Goal: Task Accomplishment & Management: Use online tool/utility

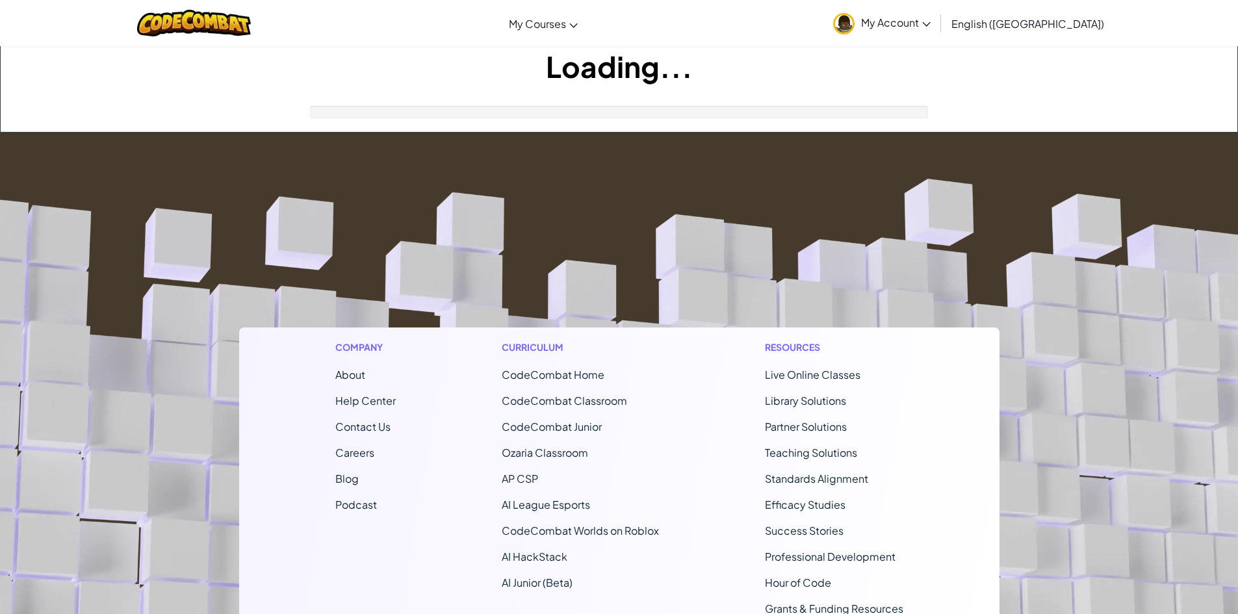
click at [609, 270] on footer "Company About Help Center Contact Us Careers Blog Podcast Curriculum CodeCombat…" at bounding box center [619, 485] width 1238 height 704
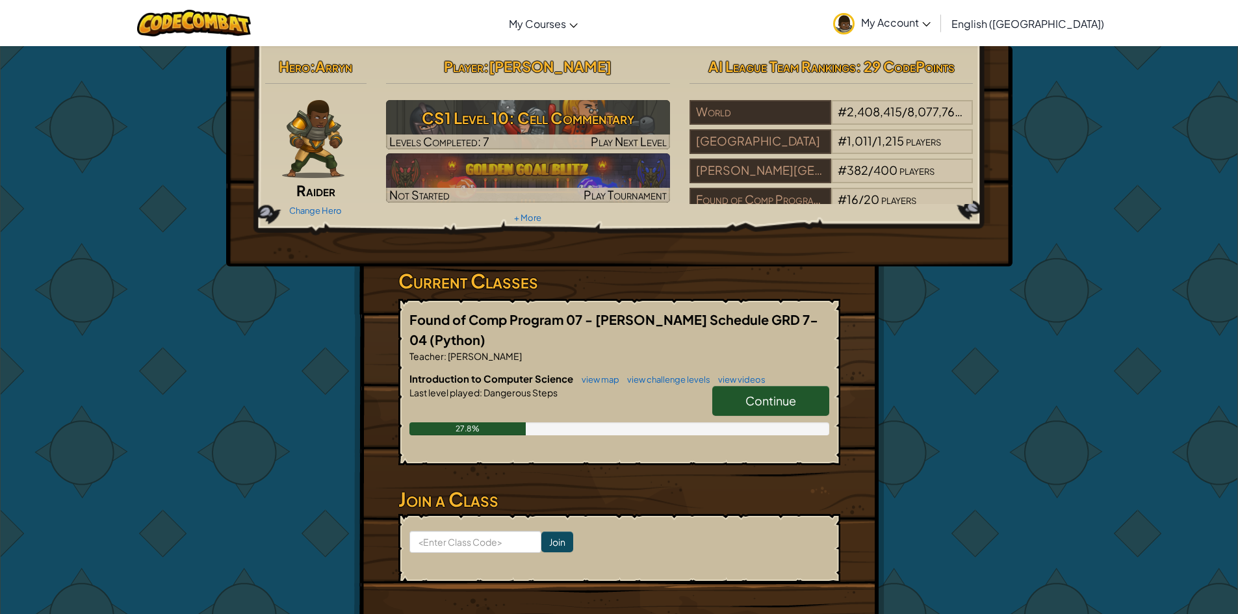
click at [783, 394] on span "Continue" at bounding box center [771, 400] width 51 height 15
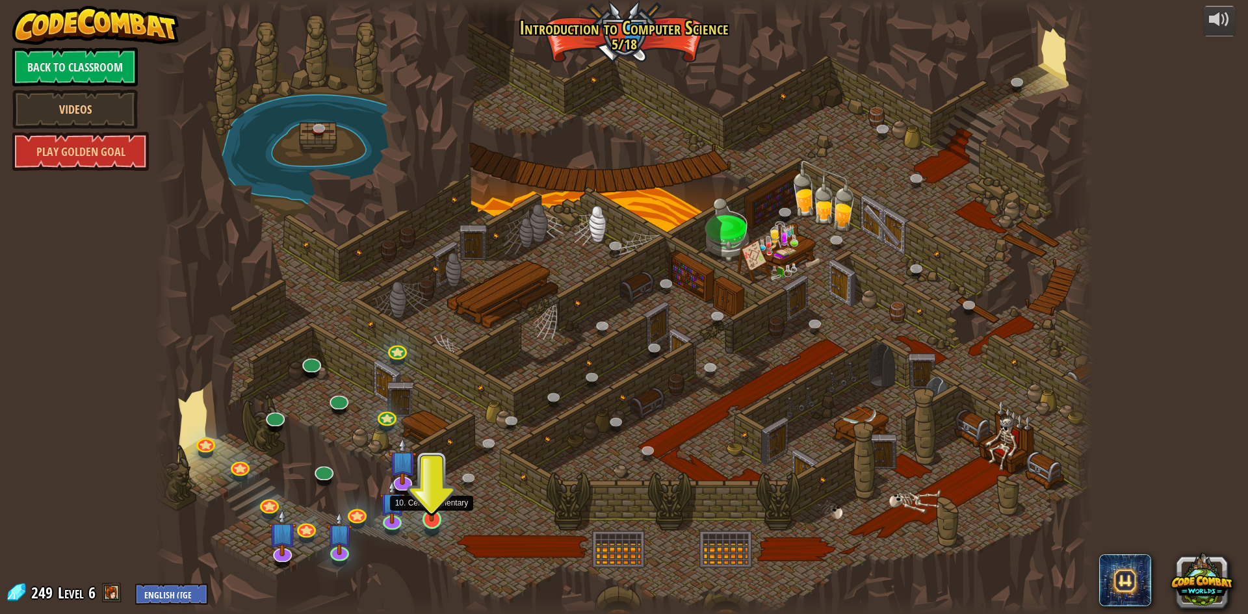
click at [432, 503] on img at bounding box center [431, 492] width 25 height 58
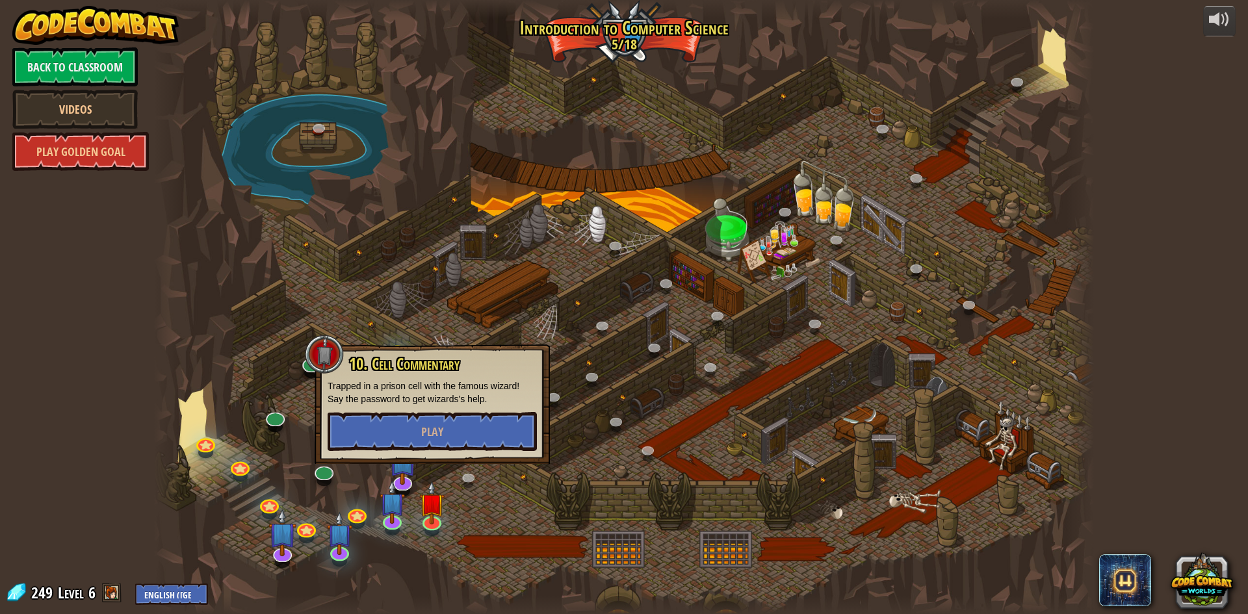
click at [489, 503] on div at bounding box center [624, 307] width 940 height 614
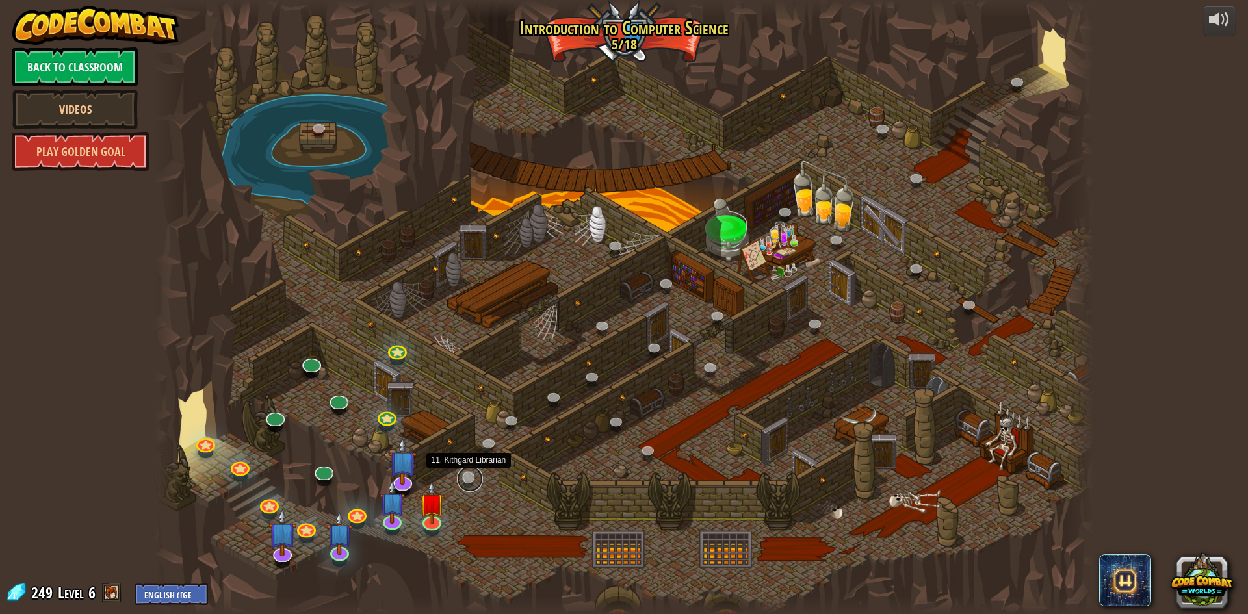
click at [480, 476] on link at bounding box center [470, 479] width 26 height 26
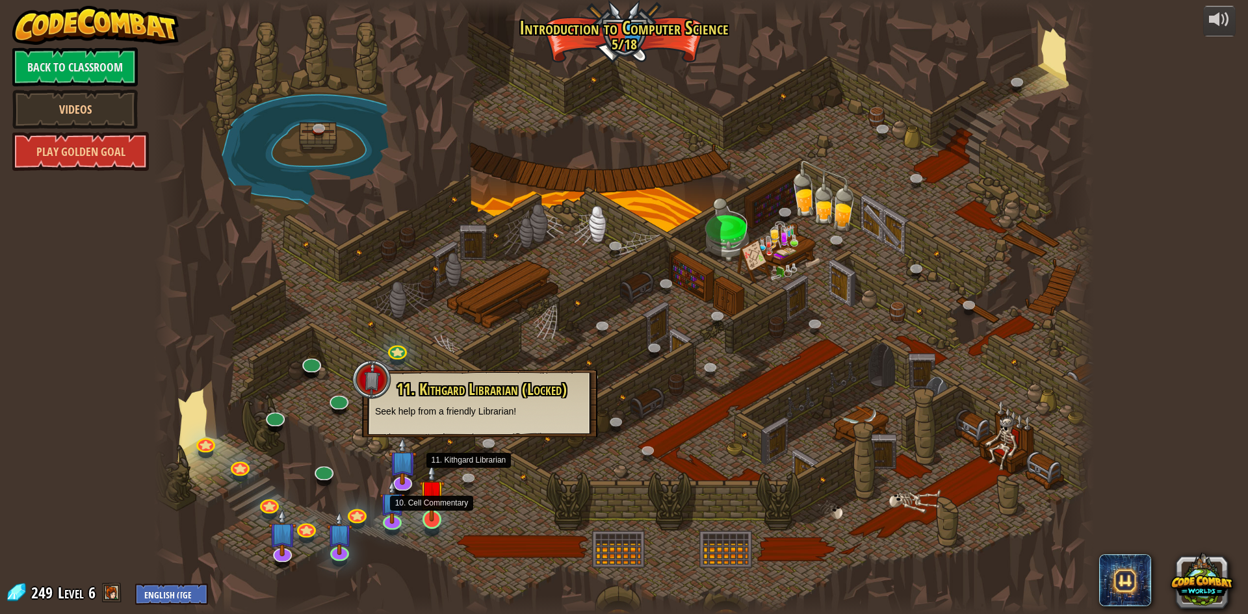
click at [438, 487] on img at bounding box center [431, 492] width 25 height 58
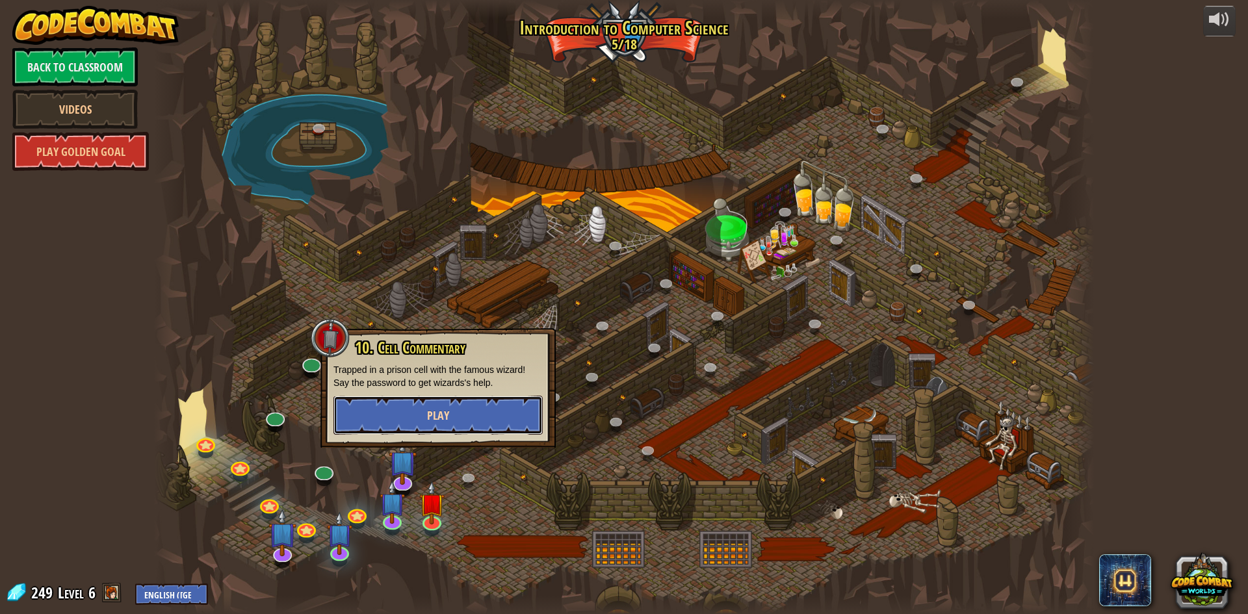
click at [445, 424] on button "Play" at bounding box center [437, 415] width 209 height 39
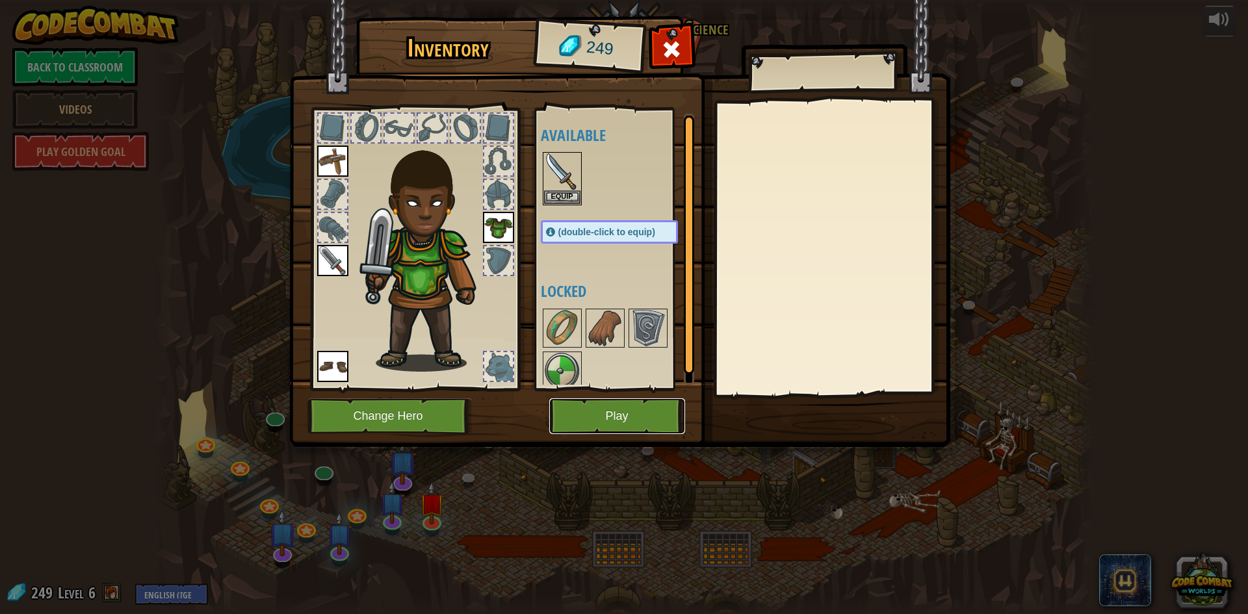
click at [589, 402] on button "Play" at bounding box center [617, 416] width 136 height 36
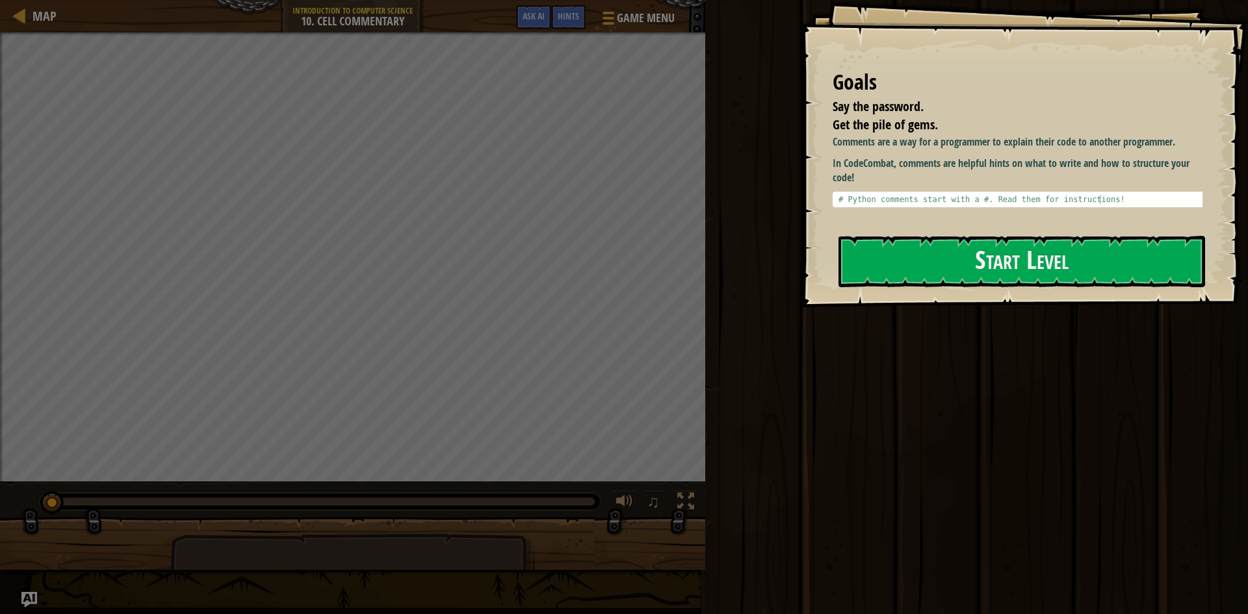
click at [1034, 296] on div "Goals Say the password. Get the pile of gems. Comments are a way for a programm…" at bounding box center [1024, 153] width 448 height 307
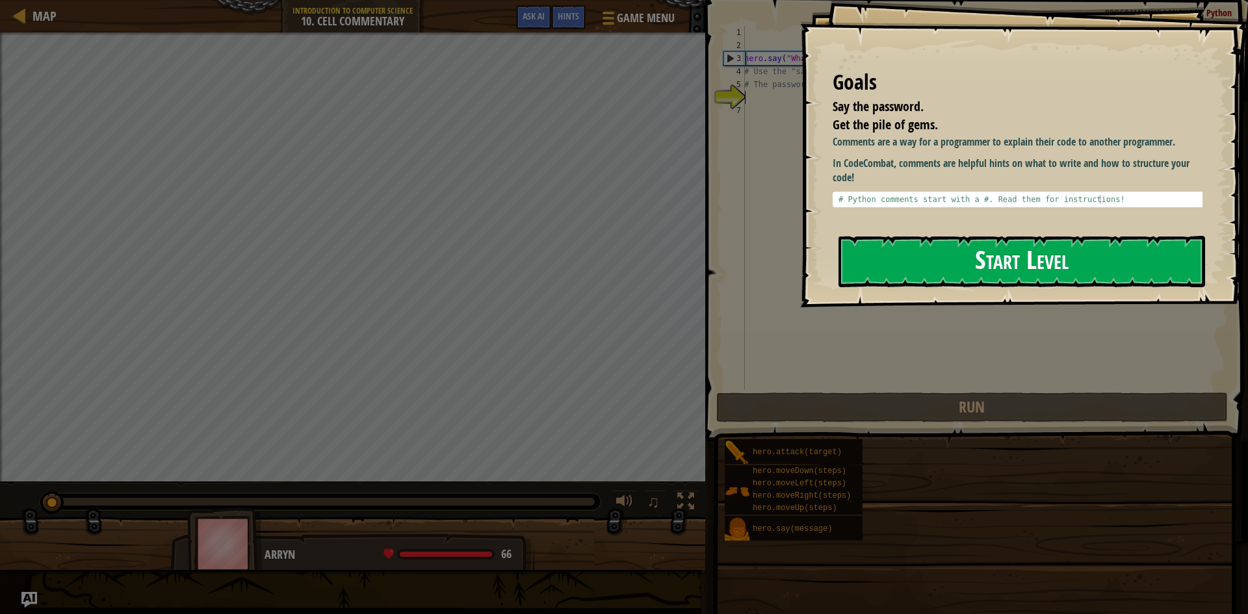
click at [1030, 268] on button "Start Level" at bounding box center [1022, 261] width 367 height 51
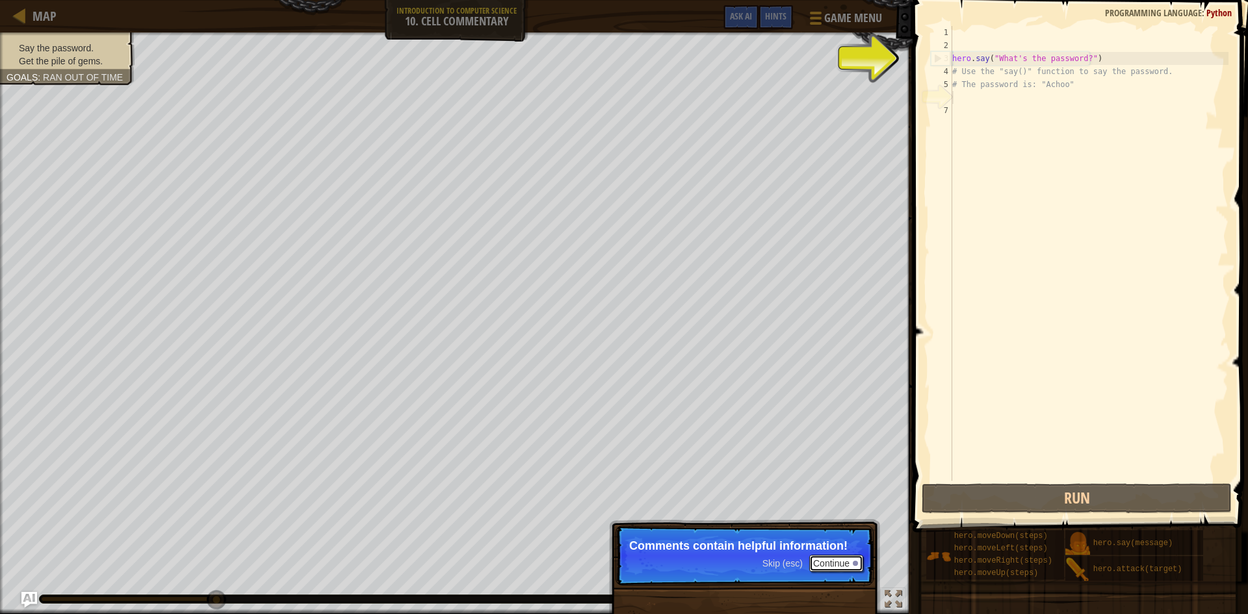
click at [826, 563] on button "Continue" at bounding box center [836, 563] width 54 height 17
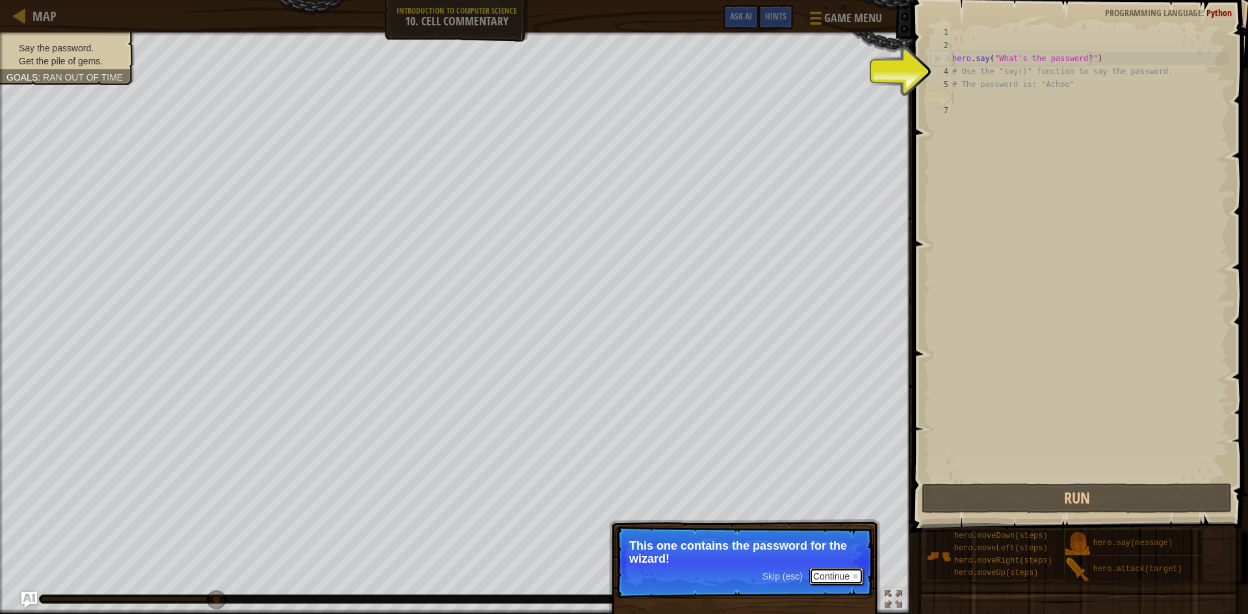
click at [838, 579] on button "Continue" at bounding box center [836, 576] width 54 height 17
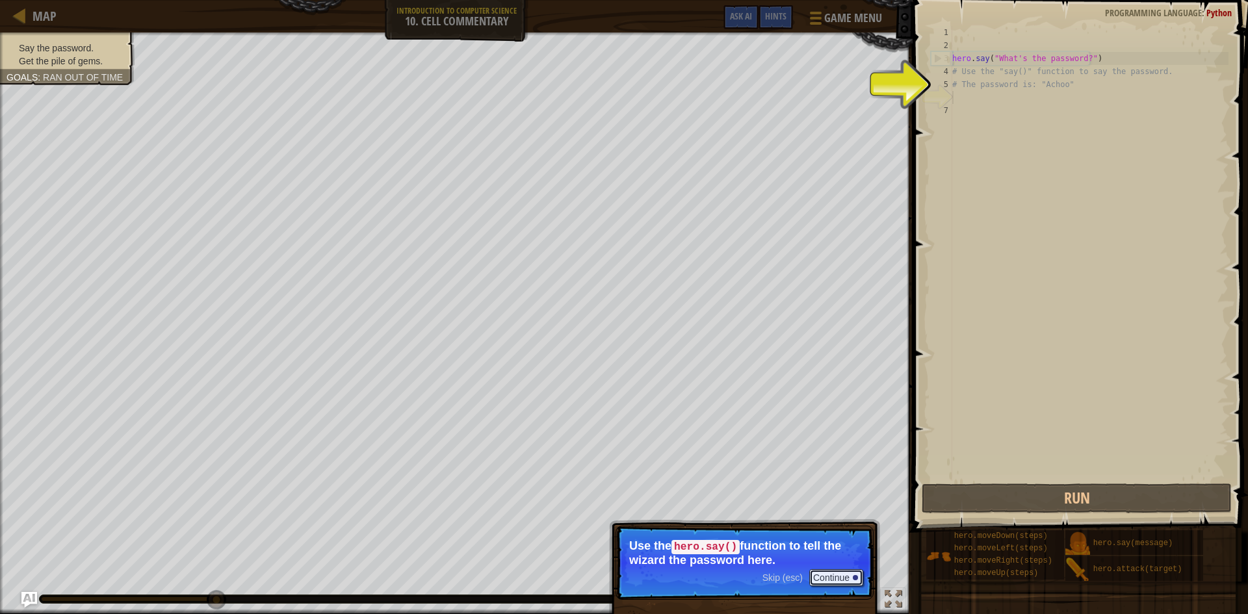
click at [838, 573] on button "Continue" at bounding box center [836, 577] width 54 height 17
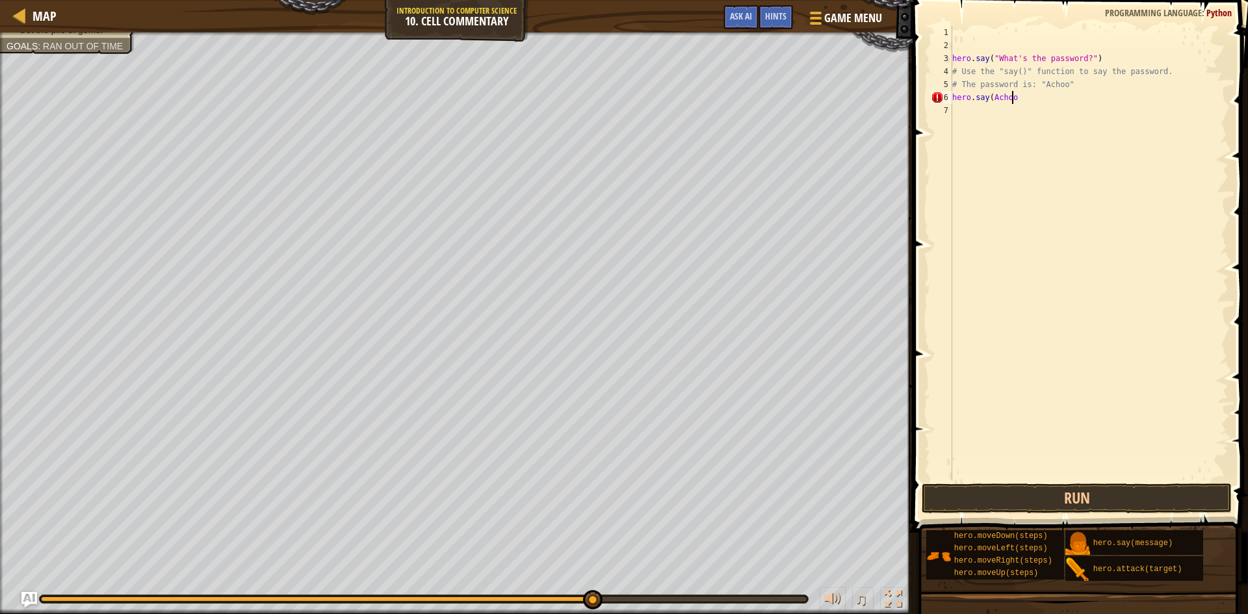
scroll to position [6, 5]
click at [1015, 508] on button "Run" at bounding box center [1077, 499] width 310 height 30
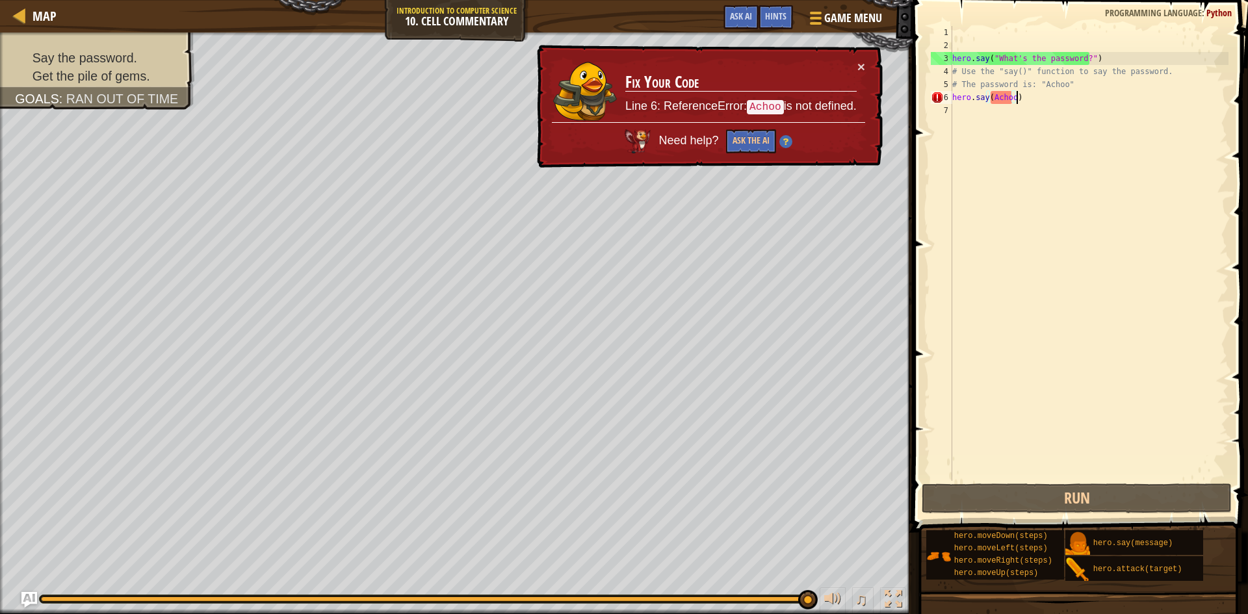
click at [1009, 90] on div "hero . say ( "What's the password?" ) # Use the "say()" function to say the pas…" at bounding box center [1089, 266] width 279 height 481
click at [1011, 98] on div "hero . say ( "What's the password?" ) # Use the "say()" function to say the pas…" at bounding box center [1089, 266] width 279 height 481
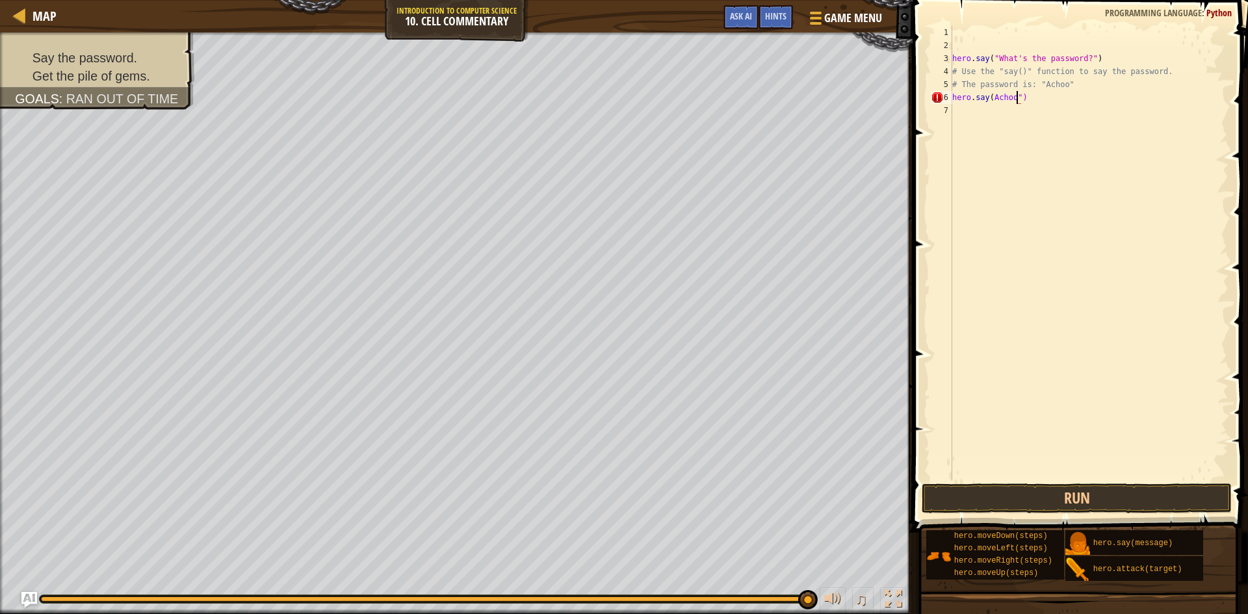
click at [989, 98] on div "hero . say ( "What's the password?" ) # Use the "say()" function to say the pas…" at bounding box center [1089, 266] width 279 height 481
type textarea "hero.say("Achoo")"
click at [1000, 496] on button "Run" at bounding box center [1077, 499] width 310 height 30
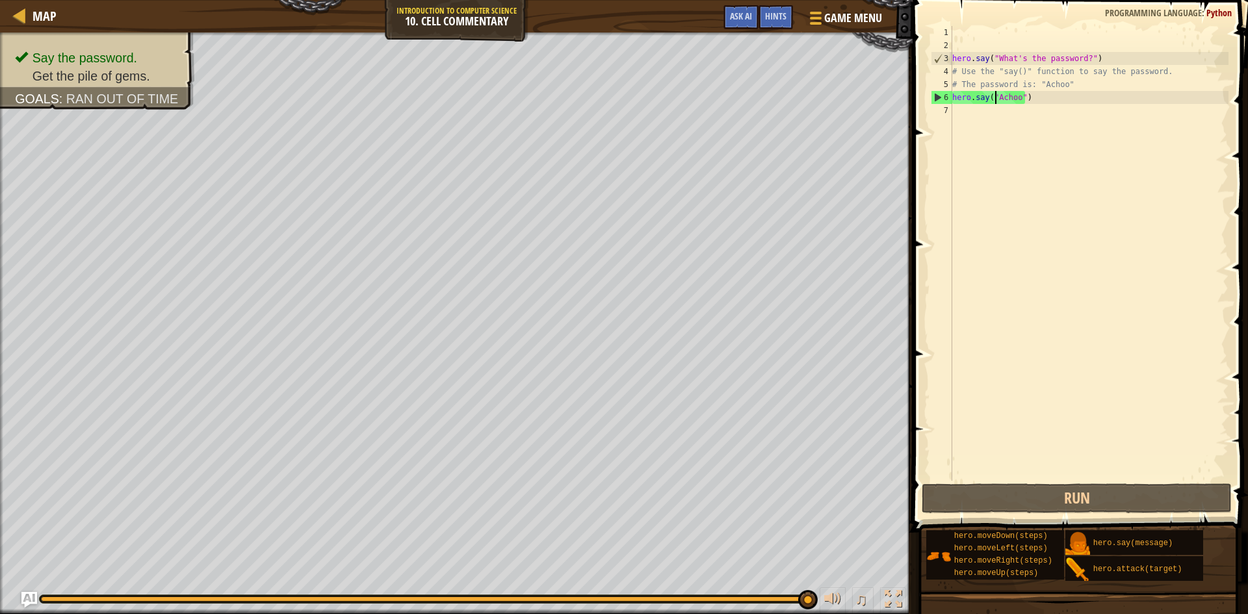
click at [978, 112] on div "hero . say ( "What's the password?" ) # Use the "say()" function to say the pas…" at bounding box center [1089, 266] width 279 height 481
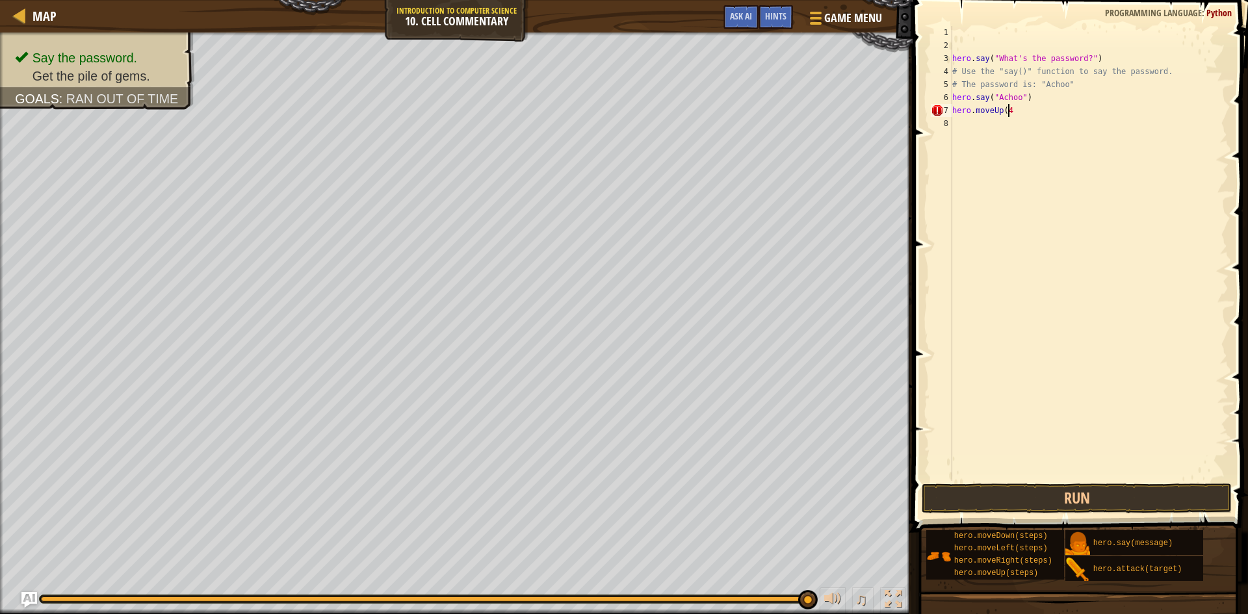
scroll to position [6, 5]
type textarea "hero.moveUp(4)"
click at [1116, 506] on button "Run" at bounding box center [1077, 499] width 310 height 30
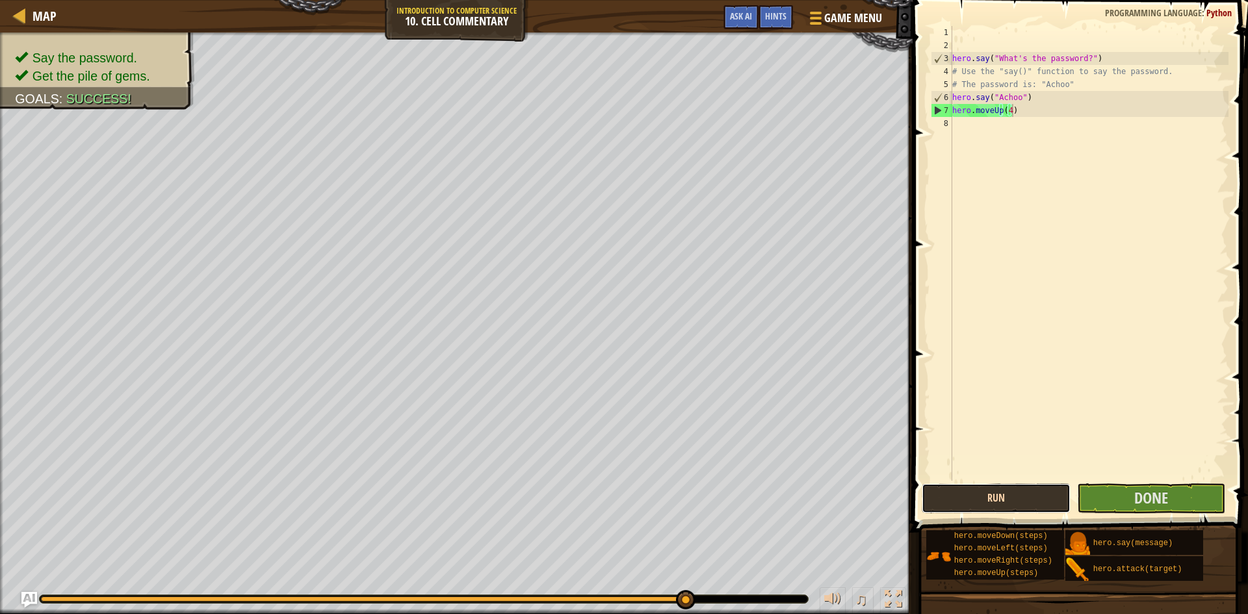
drag, startPoint x: 1043, startPoint y: 506, endPoint x: 1049, endPoint y: 501, distance: 7.4
click at [1049, 501] on button "Run" at bounding box center [996, 499] width 149 height 30
click at [1114, 499] on button "Done" at bounding box center [1151, 499] width 149 height 30
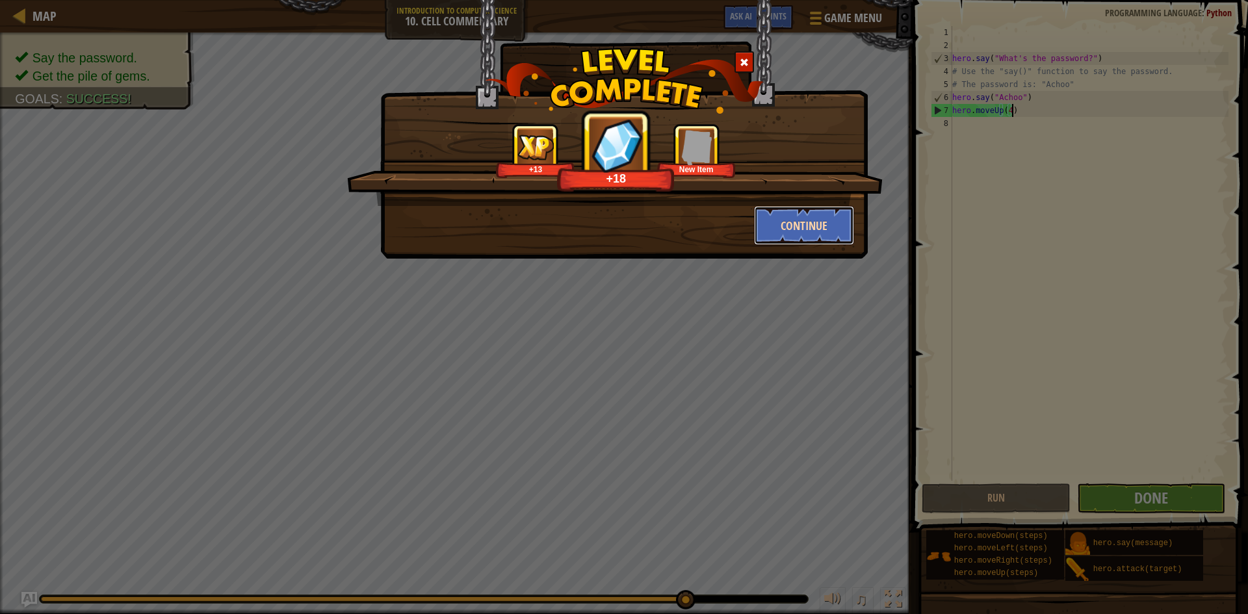
click at [846, 220] on button "Continue" at bounding box center [804, 225] width 101 height 39
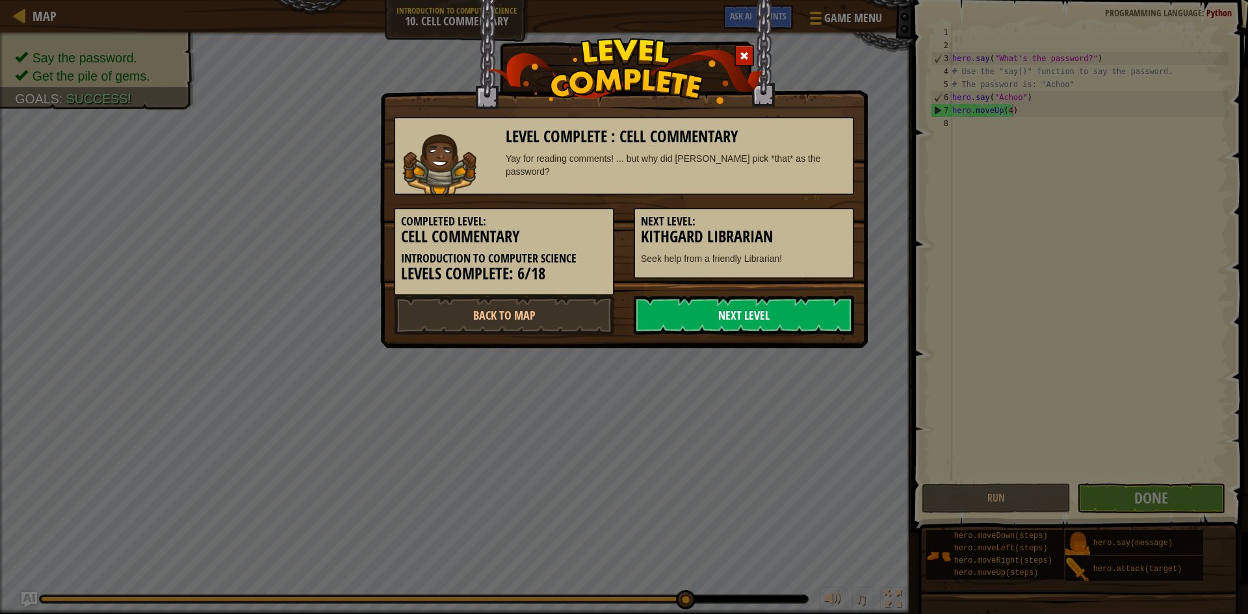
click at [801, 324] on link "Next Level" at bounding box center [744, 315] width 220 height 39
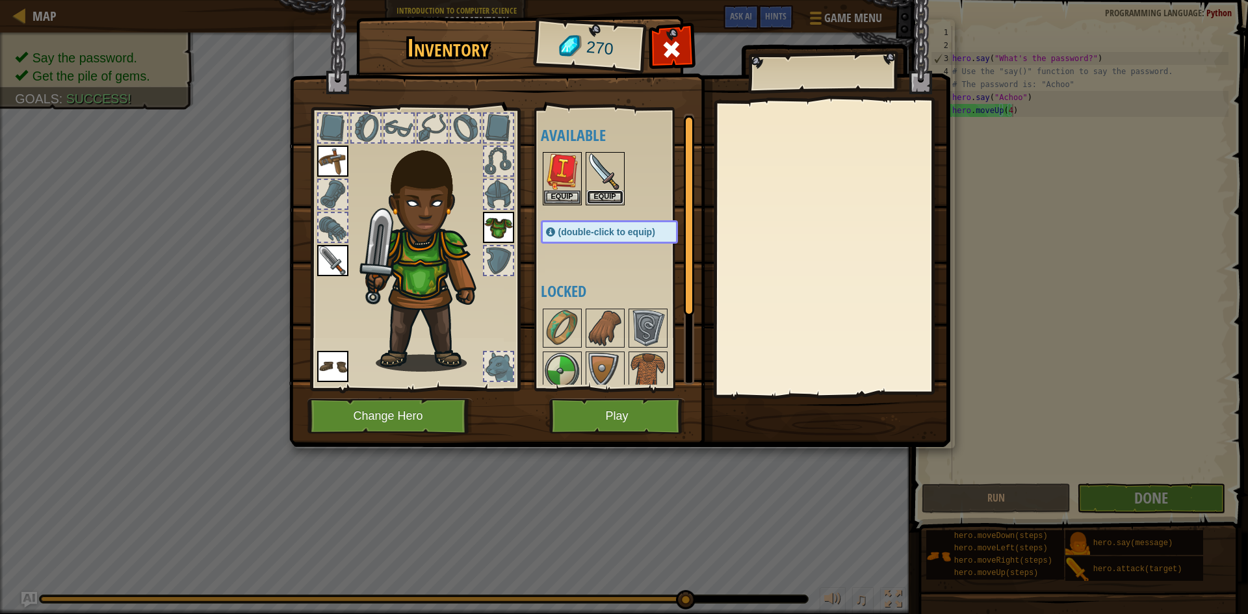
drag, startPoint x: 595, startPoint y: 188, endPoint x: 588, endPoint y: 202, distance: 15.7
click at [588, 202] on button "Equip" at bounding box center [605, 197] width 36 height 14
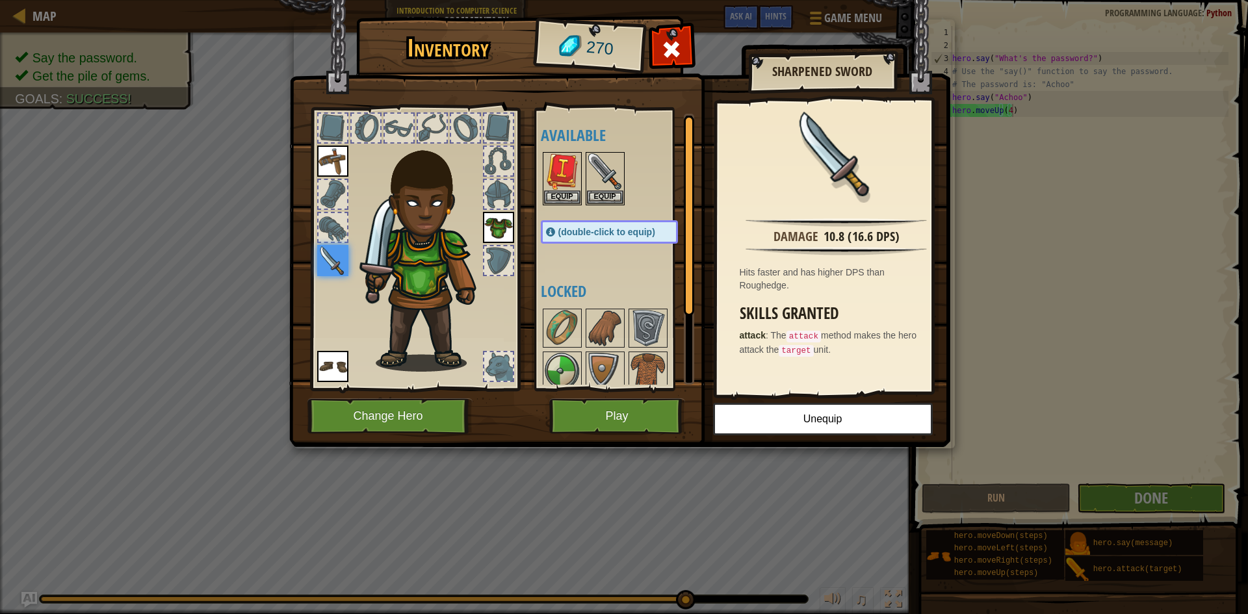
click at [580, 231] on span "(double-click to equip)" at bounding box center [606, 232] width 97 height 10
click at [575, 234] on span "(double-click to equip)" at bounding box center [606, 232] width 97 height 10
click at [601, 196] on button "Equip" at bounding box center [605, 197] width 36 height 14
click at [0, 0] on button "Equip" at bounding box center [0, 0] width 0 height 0
click at [567, 198] on button "Equip" at bounding box center [562, 197] width 36 height 14
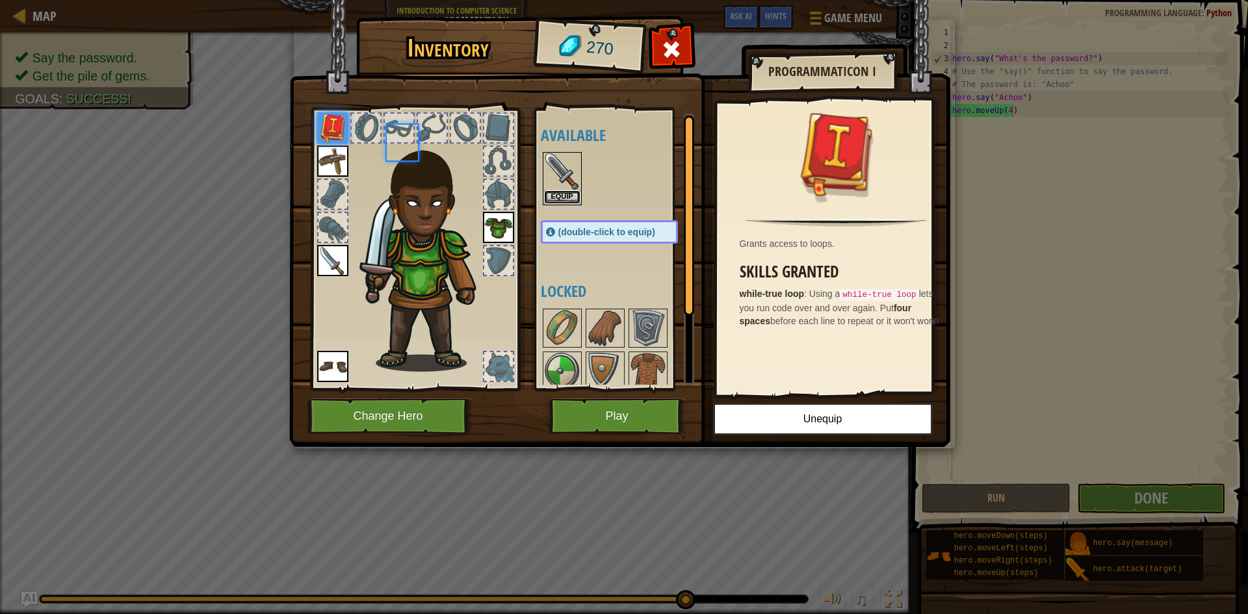
click at [567, 198] on button "Equip" at bounding box center [562, 197] width 36 height 14
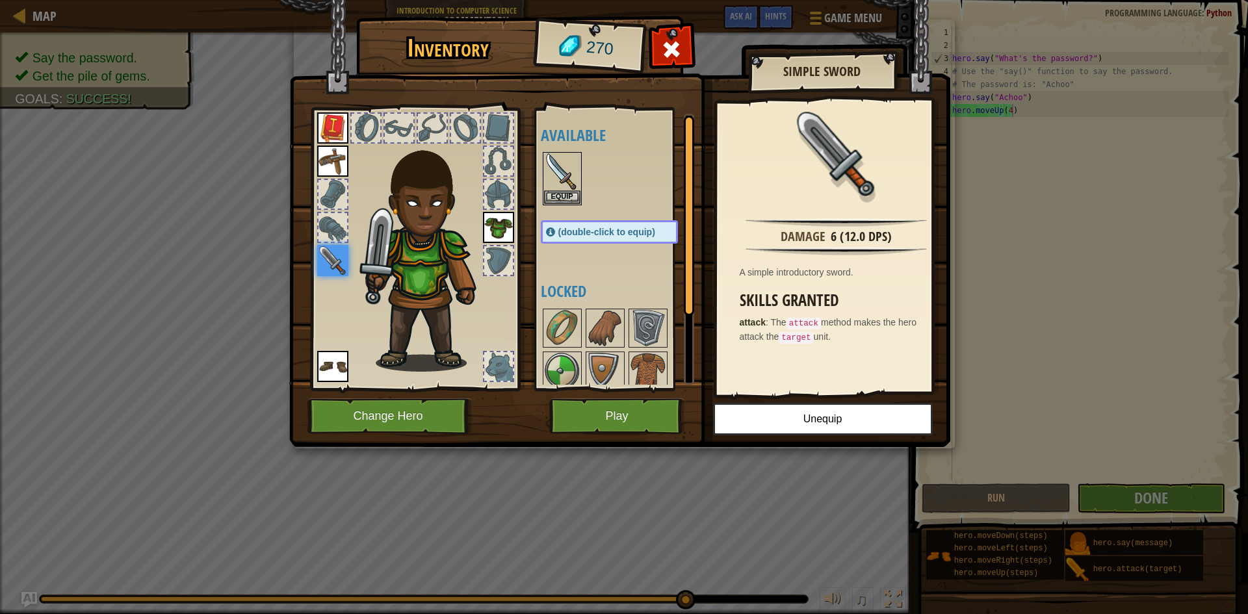
click at [313, 124] on div at bounding box center [414, 245] width 215 height 293
click at [331, 127] on img at bounding box center [332, 127] width 31 height 31
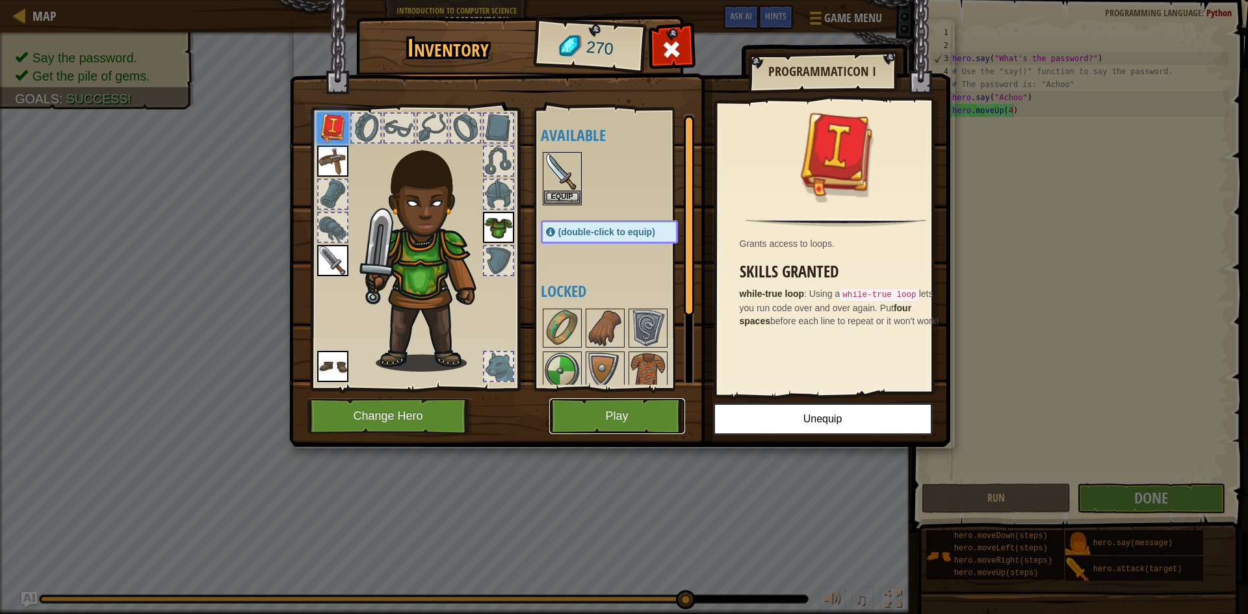
click at [637, 413] on button "Play" at bounding box center [617, 416] width 136 height 36
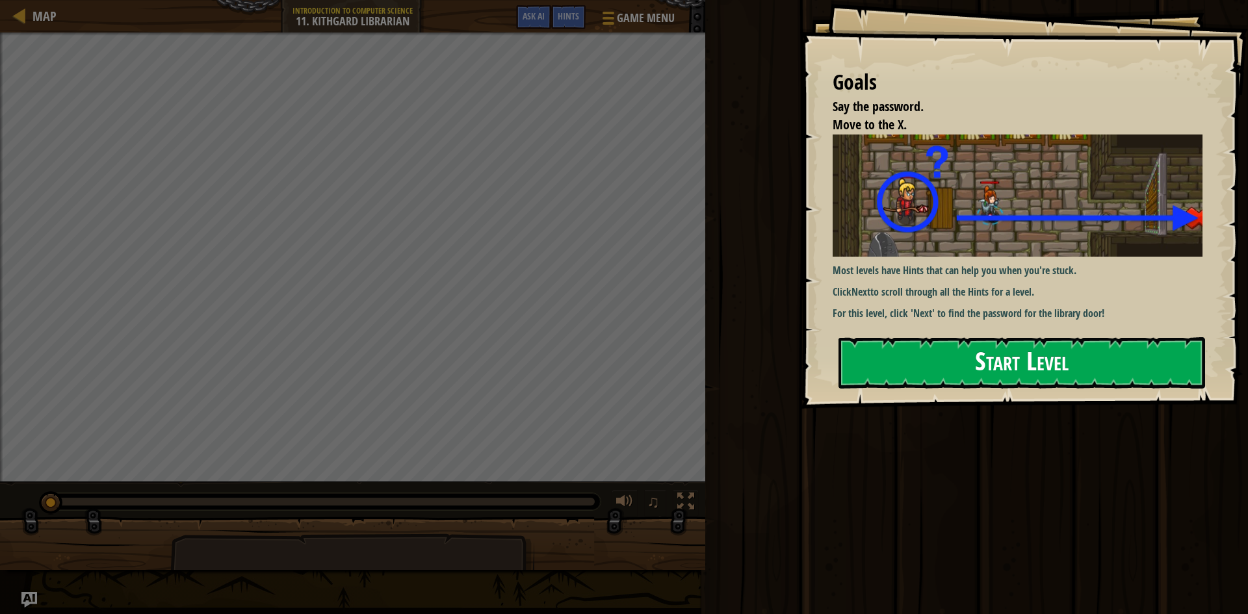
click at [954, 276] on div "Most levels have Hints that can help you when you're stuck. Click Next to scrol…" at bounding box center [1023, 228] width 380 height 187
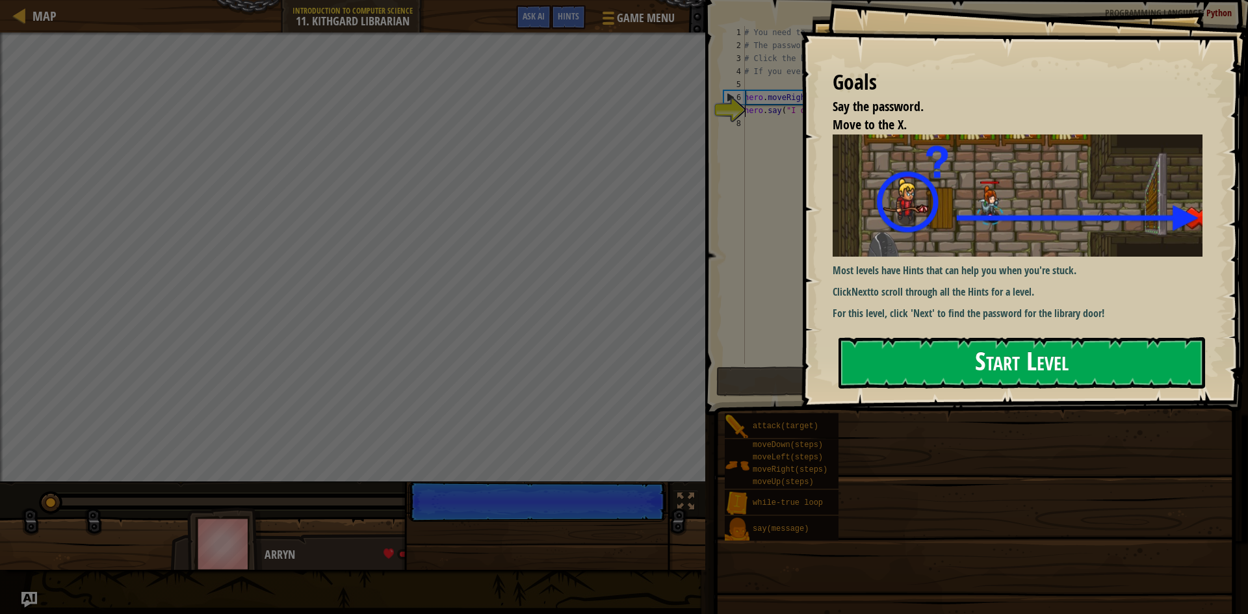
click at [990, 382] on button "Start Level" at bounding box center [1022, 362] width 367 height 51
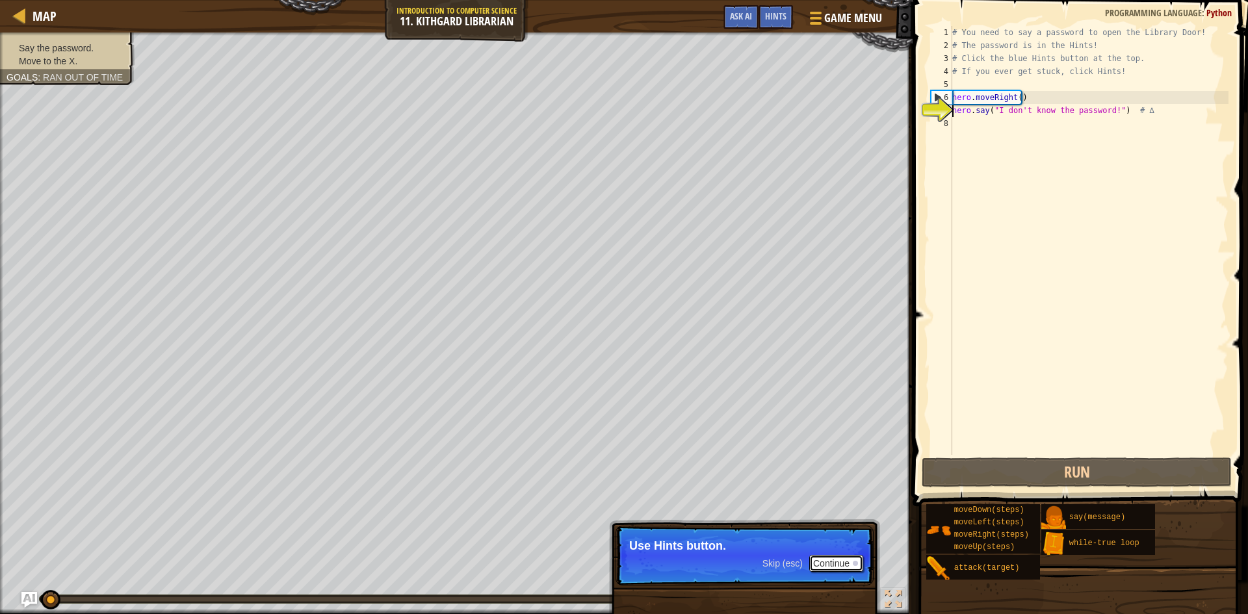
click at [851, 557] on button "Continue" at bounding box center [836, 563] width 54 height 17
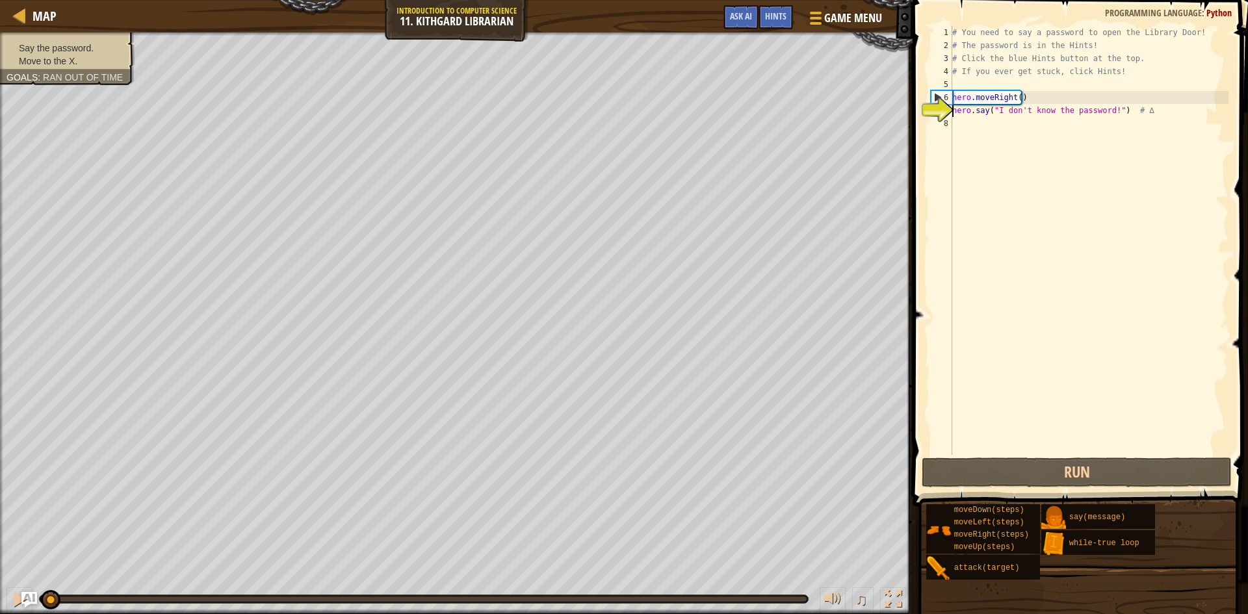
click at [1103, 113] on div "# You need to say a password to open the Library Door! # The password is in the…" at bounding box center [1089, 253] width 279 height 455
click at [1110, 109] on div "# You need to say a password to open the Library Door! # The password is in the…" at bounding box center [1089, 253] width 279 height 455
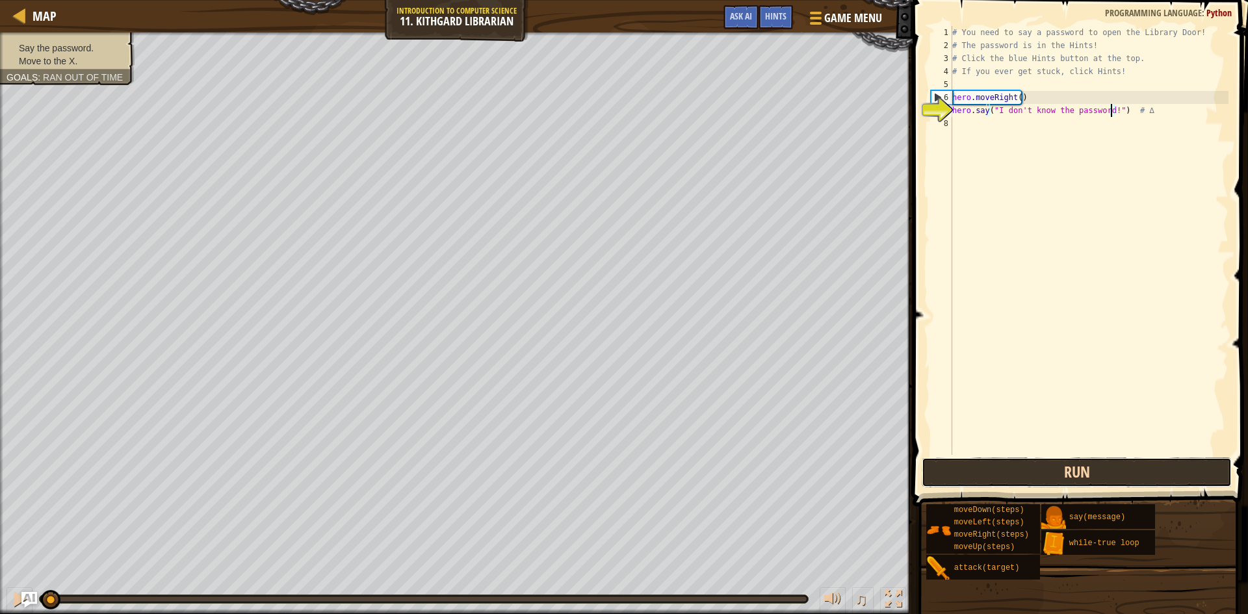
click at [963, 460] on button "Run" at bounding box center [1077, 473] width 310 height 30
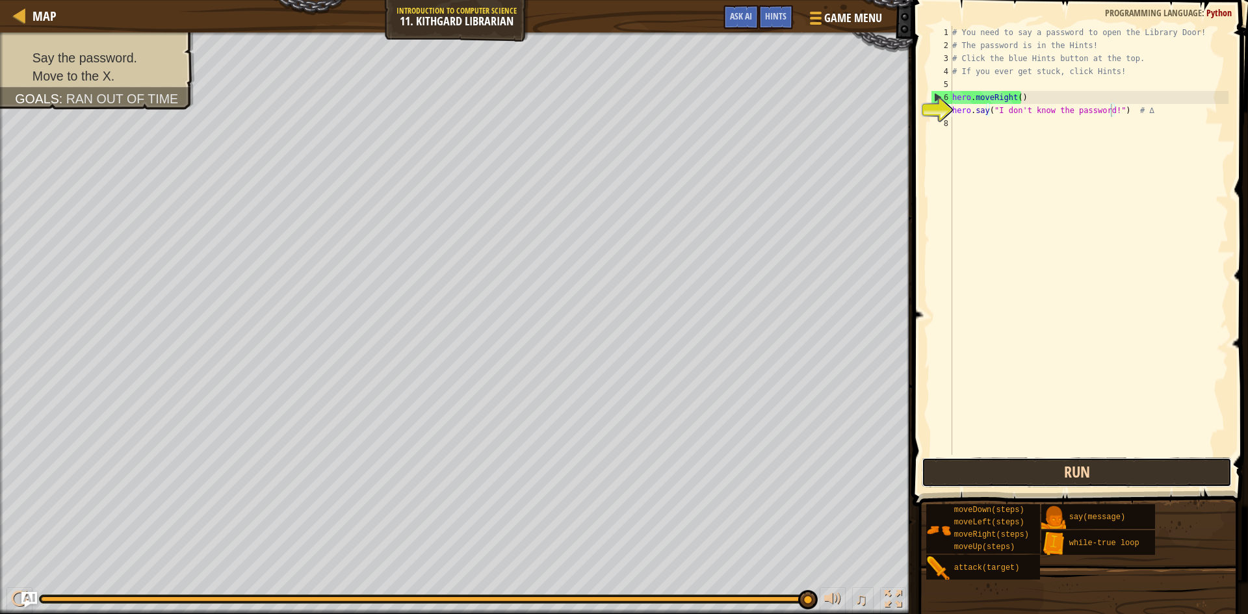
click at [1158, 475] on button "Run" at bounding box center [1077, 473] width 310 height 30
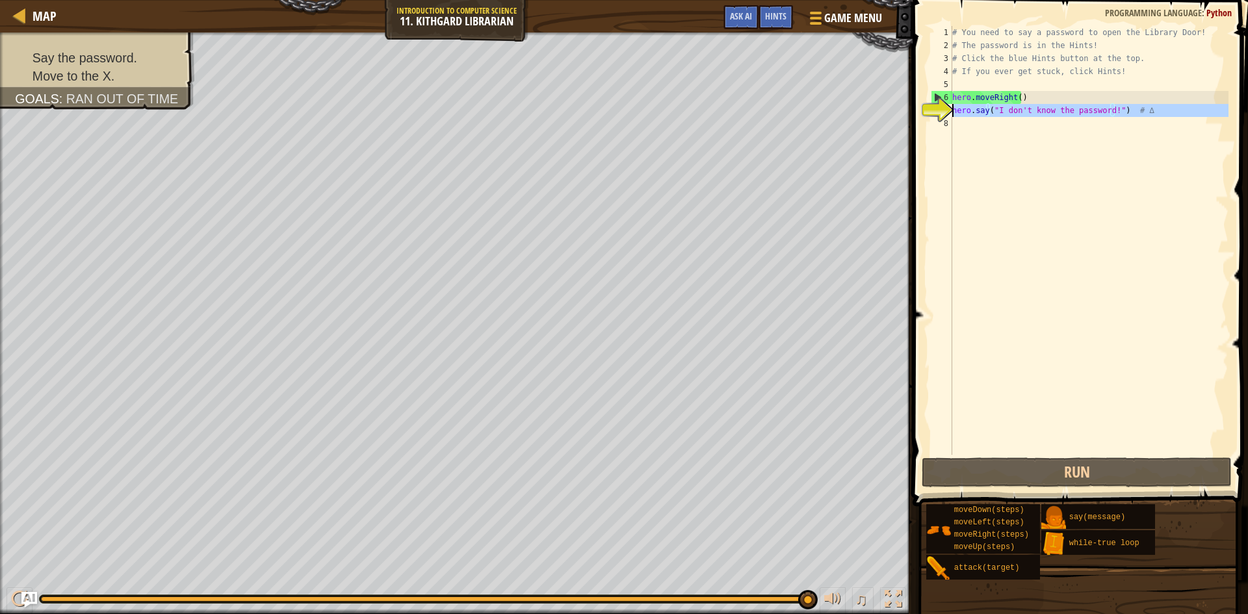
click at [932, 107] on div "7" at bounding box center [941, 110] width 21 height 13
click at [949, 107] on div "7" at bounding box center [941, 110] width 21 height 13
click at [944, 110] on div "7" at bounding box center [941, 110] width 21 height 13
click at [935, 112] on div "7" at bounding box center [941, 110] width 21 height 13
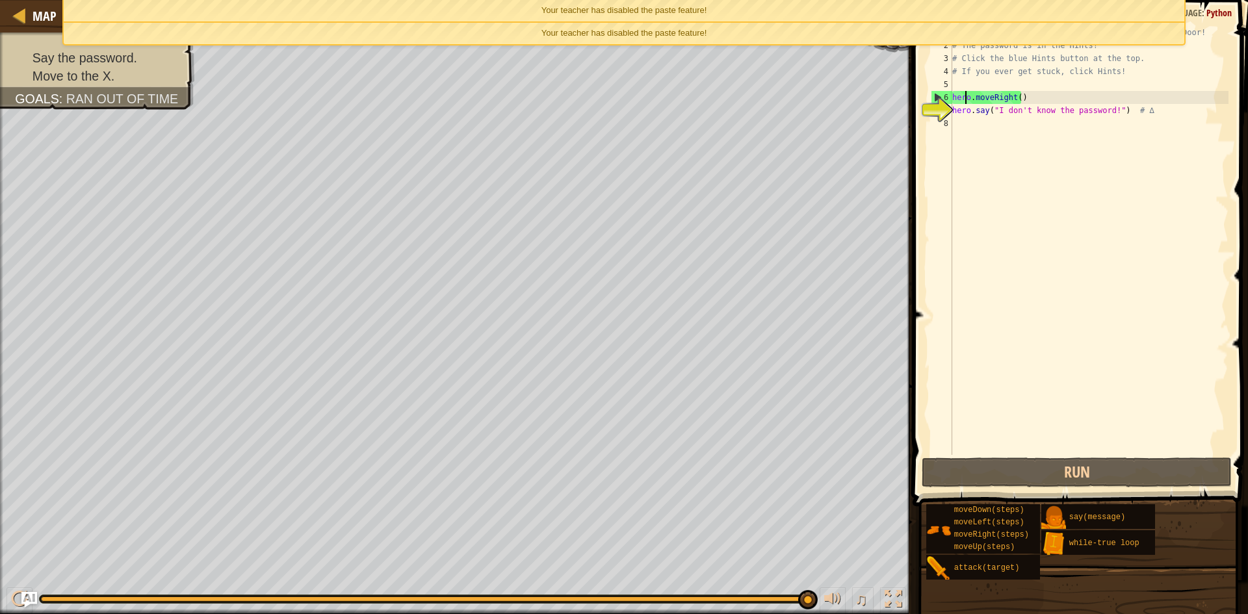
type textarea "hero.say("I don't know the password!") # ∆"
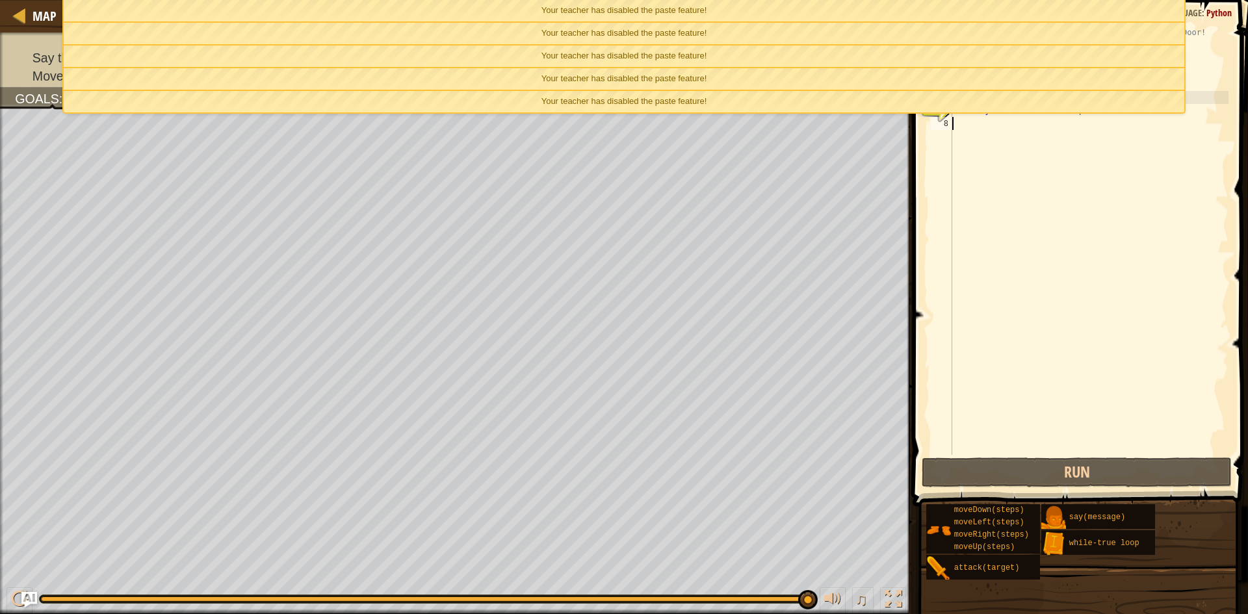
type textarea "hero.say("I don't know the password!") # ∆"
drag, startPoint x: 1090, startPoint y: 109, endPoint x: 1095, endPoint y: 116, distance: 8.8
click at [1026, 118] on div "# You need to say a password to open the Library Door! # The password is in the…" at bounding box center [1089, 253] width 279 height 455
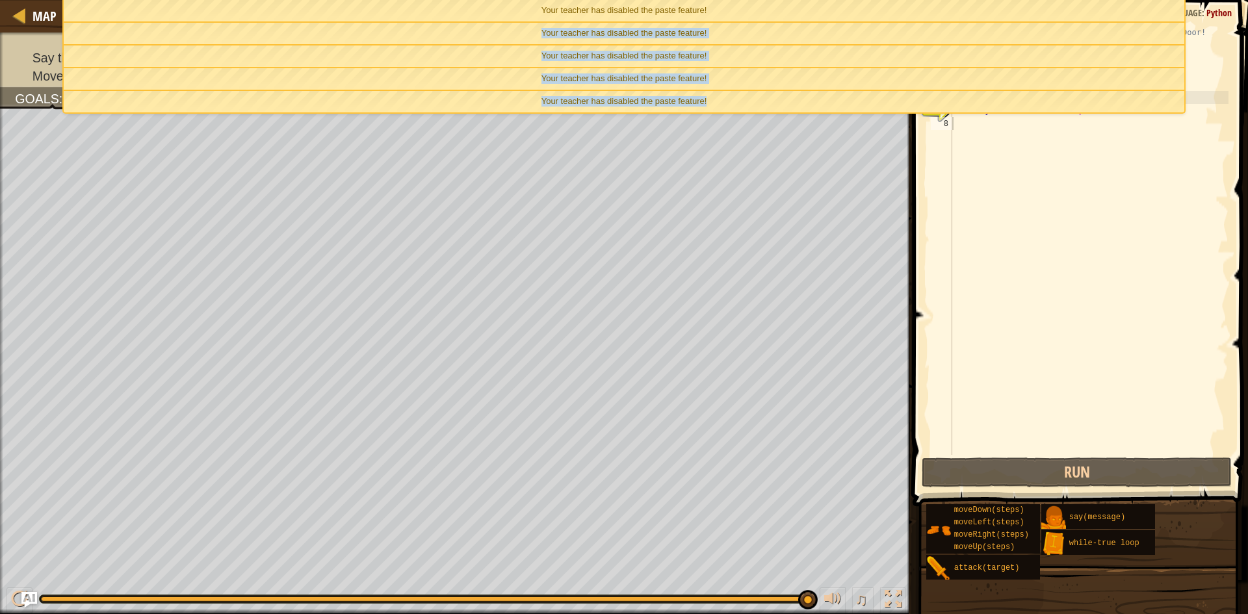
drag, startPoint x: 1026, startPoint y: 106, endPoint x: 1015, endPoint y: 7, distance: 100.1
click at [1015, 7] on ul "Your teacher has disabled the paste feature! Your teacher has disabled the past…" at bounding box center [623, 57] width 1123 height 114
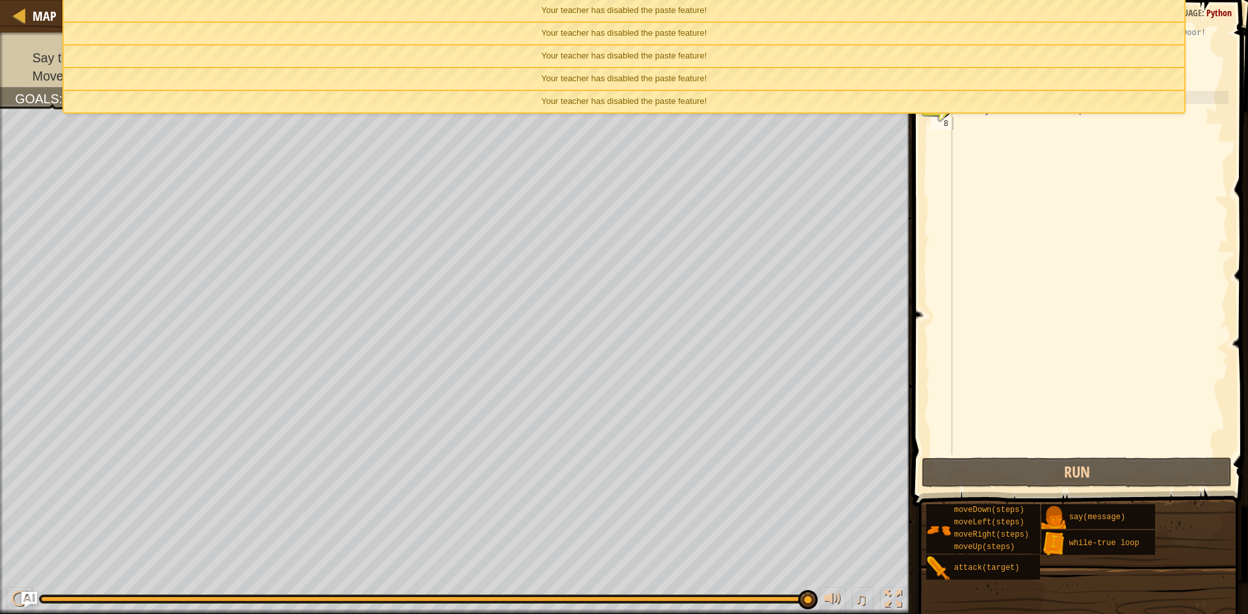
click at [1076, 131] on div "# You need to say a password to open the Library Door! # The password is in the…" at bounding box center [1089, 253] width 279 height 455
click at [1084, 103] on div "Your teacher has disabled the paste feature!" at bounding box center [624, 101] width 1121 height 21
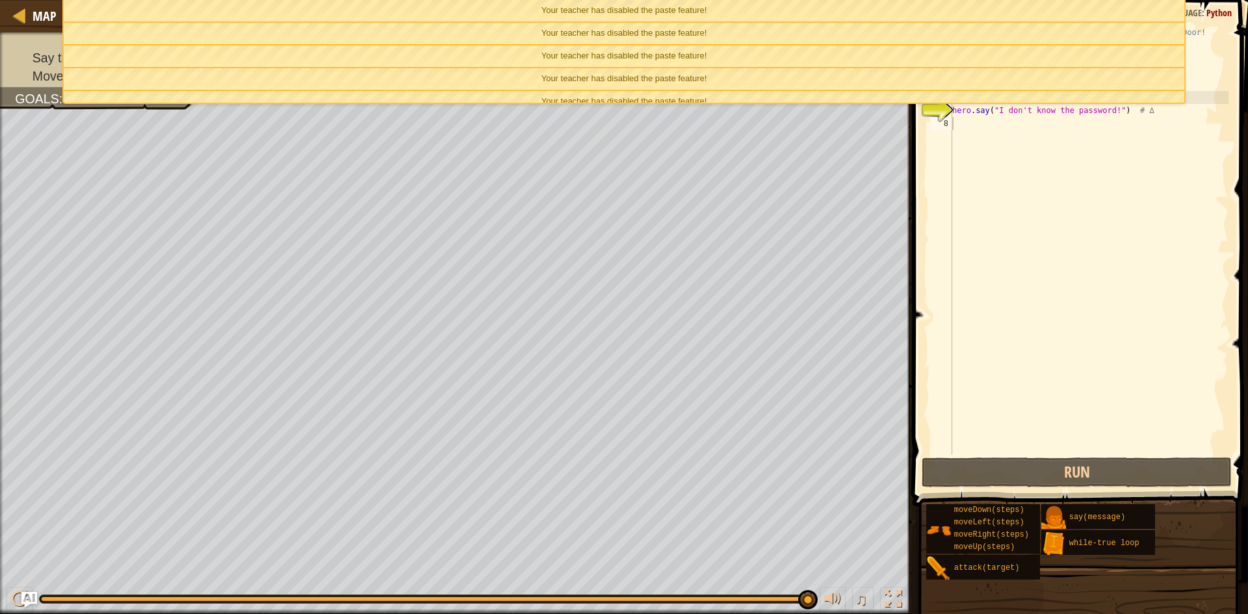
click at [1087, 83] on div "Your teacher has disabled the paste feature!" at bounding box center [624, 78] width 1121 height 21
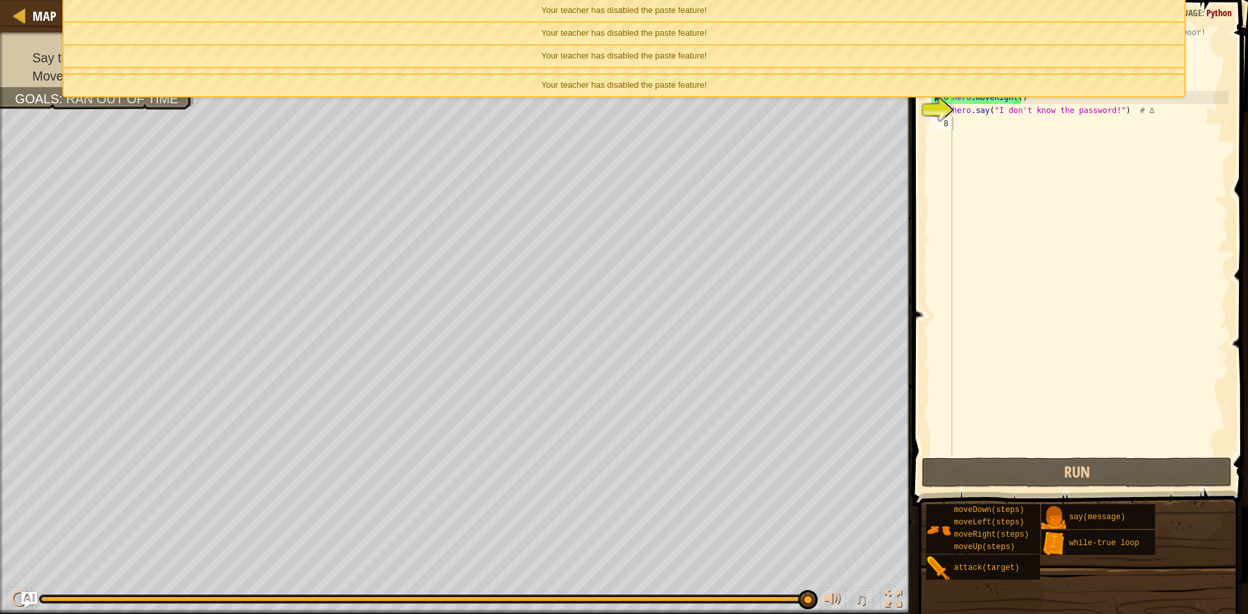
click at [1087, 83] on div "Your teacher has disabled the paste feature!" at bounding box center [624, 85] width 1121 height 21
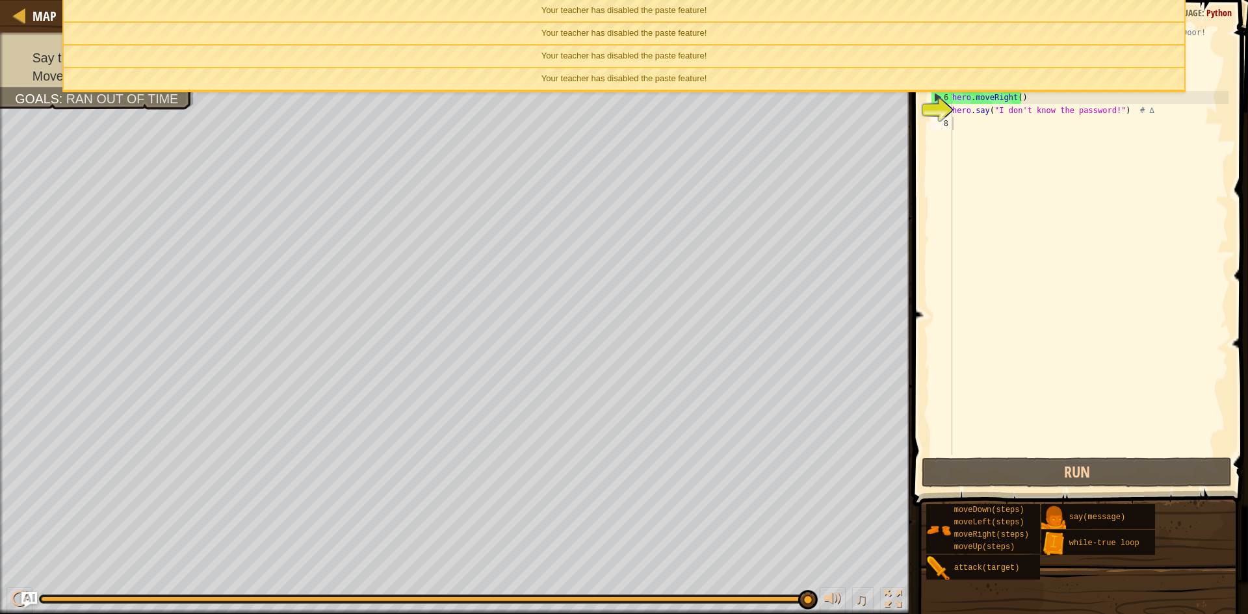
click at [1089, 59] on div "Your teacher has disabled the paste feature!" at bounding box center [624, 56] width 1121 height 21
click at [1089, 59] on ul "Your teacher has disabled the paste feature! Your teacher has disabled the past…" at bounding box center [623, 47] width 1123 height 94
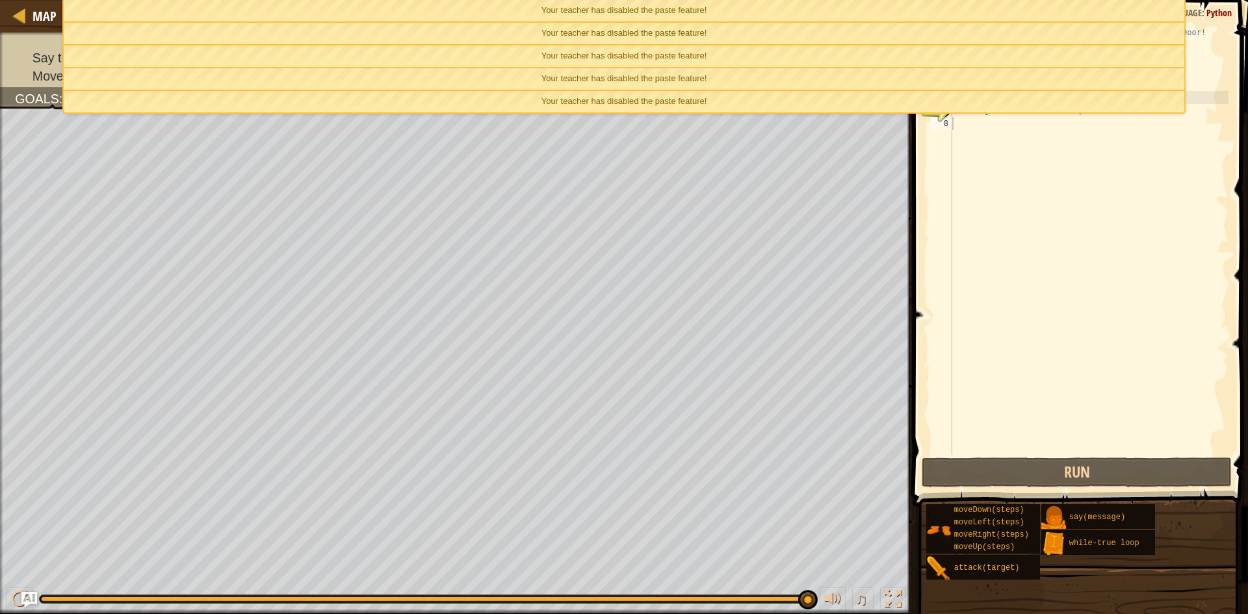
click at [1091, 53] on div "Your teacher has disabled the paste feature!" at bounding box center [624, 56] width 1121 height 21
click at [1095, 34] on div "Your teacher has disabled the paste feature!" at bounding box center [624, 33] width 1121 height 21
click at [1097, 34] on div "Your teacher has disabled the paste feature!" at bounding box center [624, 33] width 1121 height 21
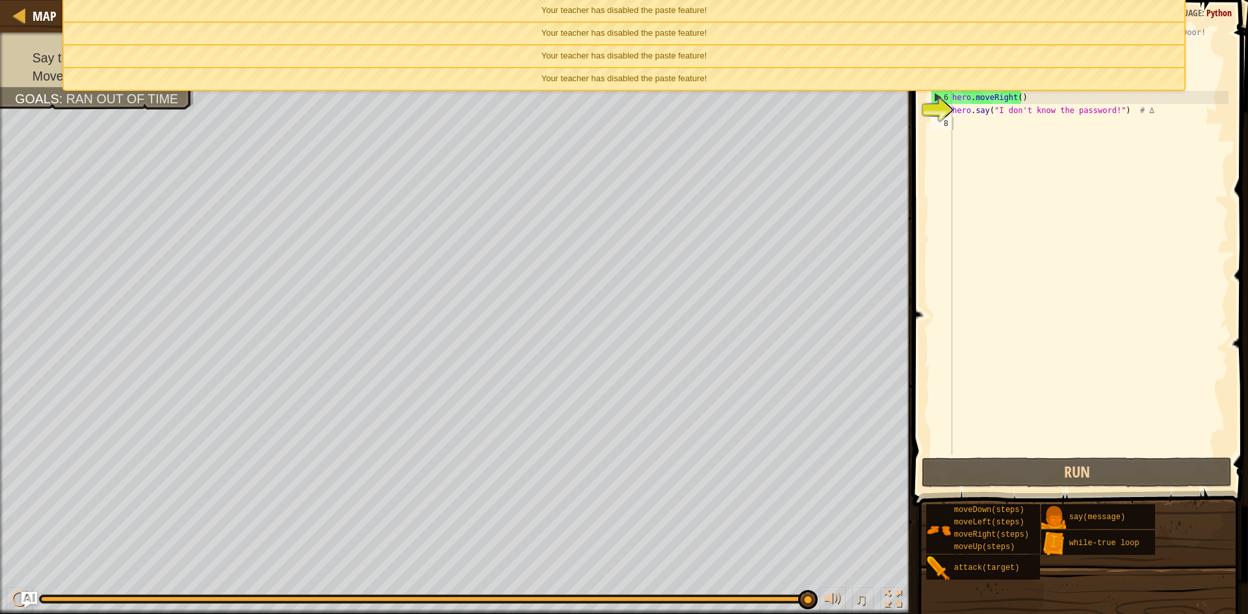
click at [1103, 16] on div "Your teacher has disabled the paste feature!" at bounding box center [624, 10] width 1121 height 21
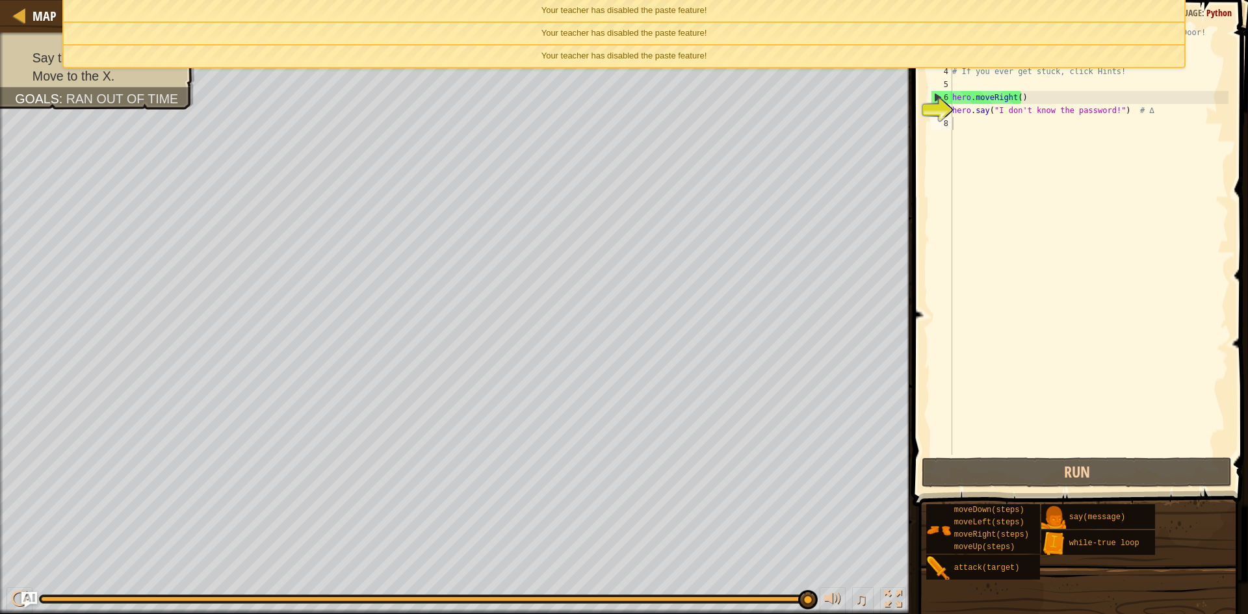
click at [1103, 16] on div "Your teacher has disabled the paste feature!" at bounding box center [624, 10] width 1121 height 21
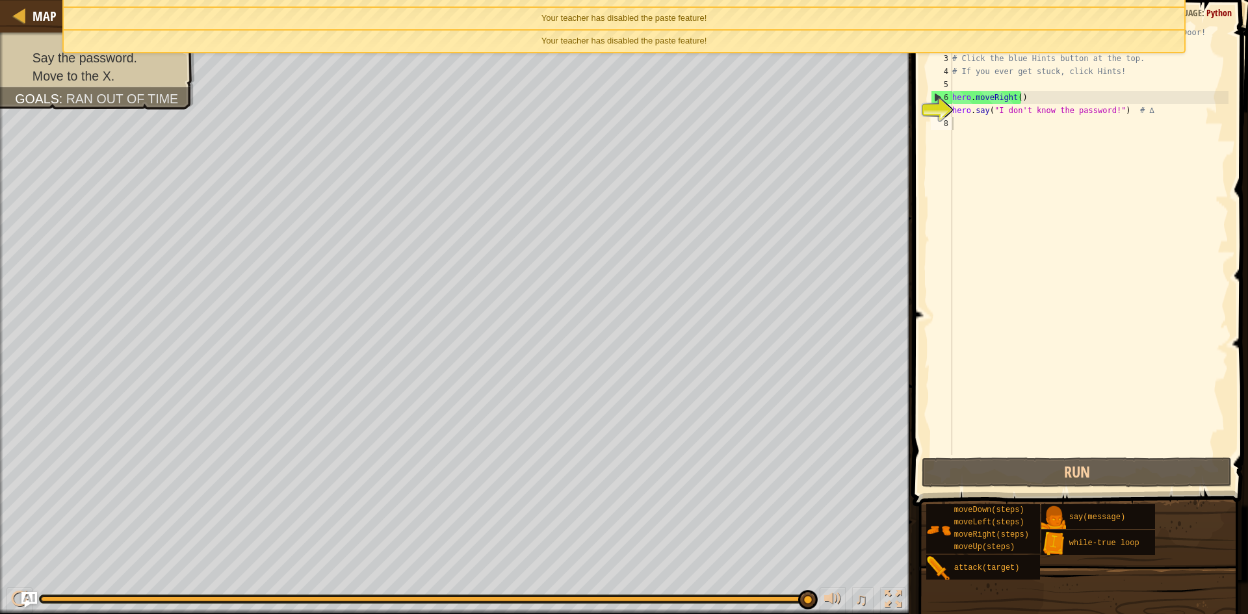
click at [1103, 16] on ul "Your teacher has disabled the paste feature! Your teacher has disabled the past…" at bounding box center [623, 26] width 1123 height 53
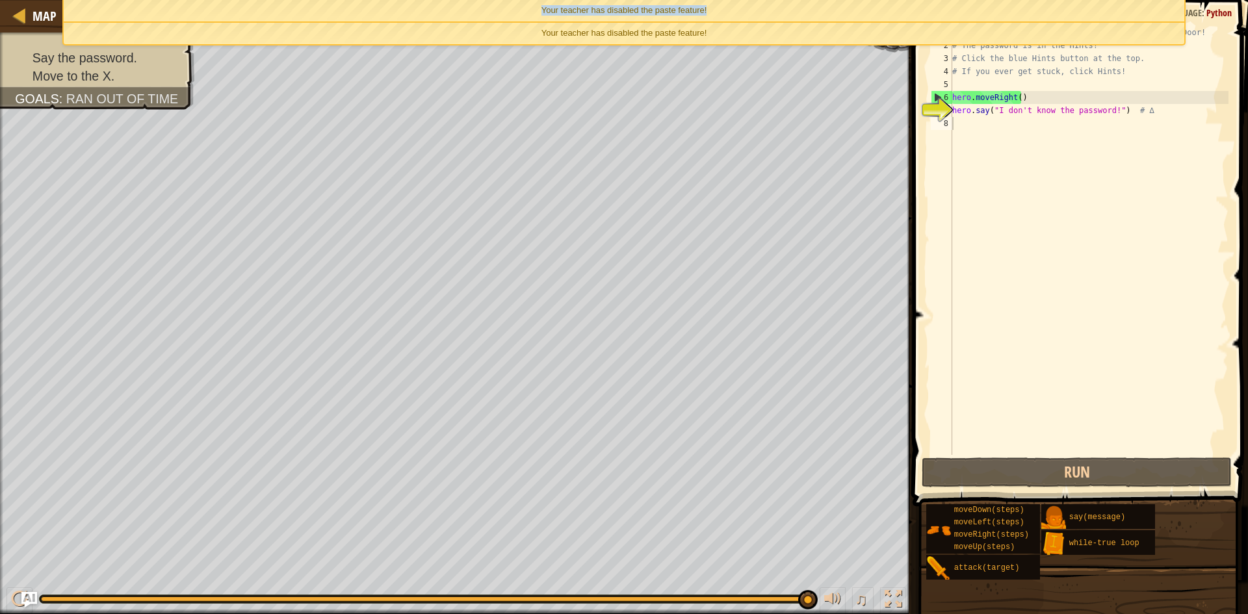
click at [1103, 16] on div "Your teacher has disabled the paste feature!" at bounding box center [624, 10] width 1121 height 21
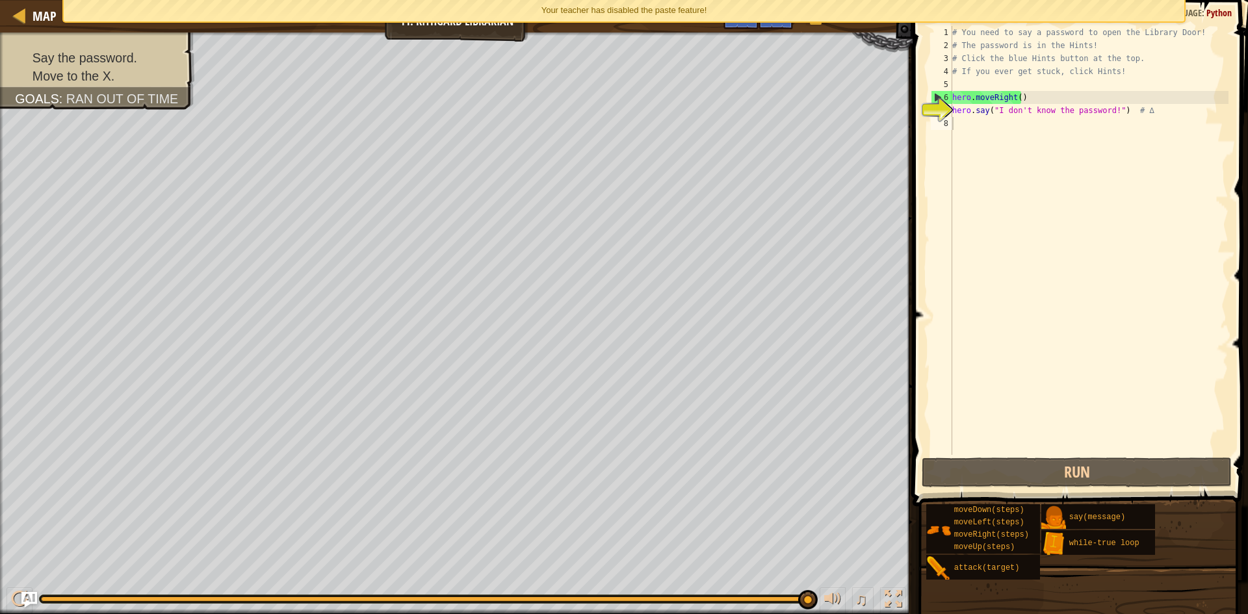
click at [1103, 16] on div "Your teacher has disabled the paste feature!" at bounding box center [624, 10] width 1121 height 21
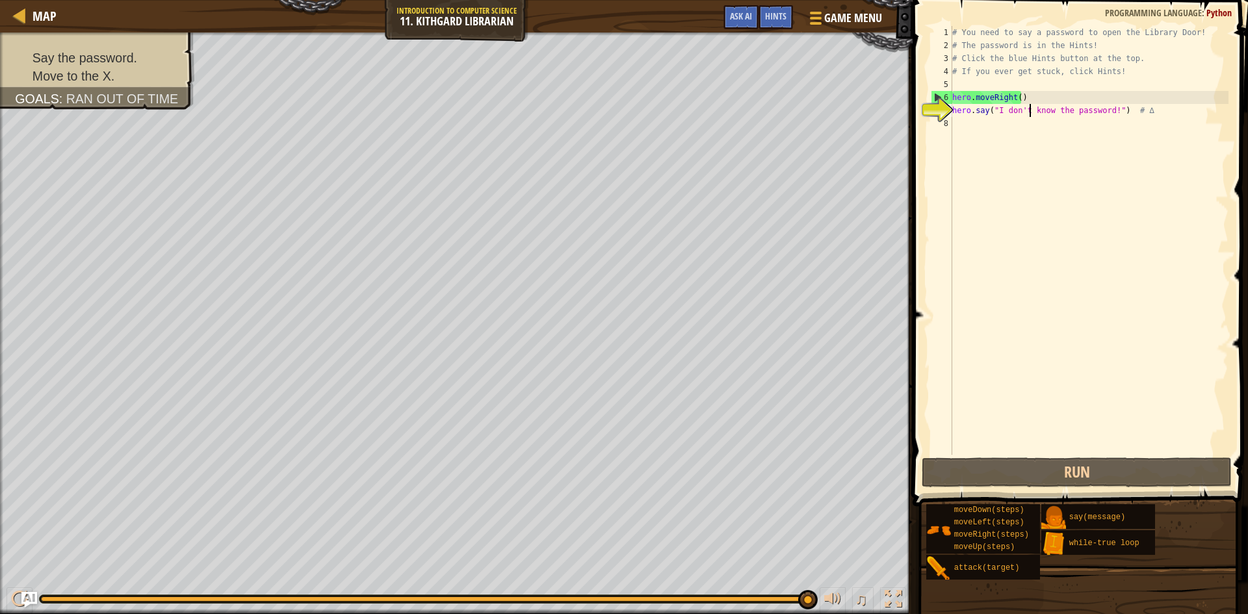
click at [1029, 108] on div "# You need to say a password to open the Library Door! # The password is in the…" at bounding box center [1089, 253] width 279 height 455
click at [1034, 107] on div "# You need to say a password to open the Library Door! # The password is in the…" at bounding box center [1089, 253] width 279 height 455
click at [1006, 96] on div "# You need to say a password to open the Library Door! # The password is in the…" at bounding box center [1089, 253] width 279 height 455
click at [1019, 115] on div "# You need to say a password to open the Library Door! # The password is in the…" at bounding box center [1089, 253] width 279 height 455
type textarea "hero.say("I don't know the password!") # ∆"
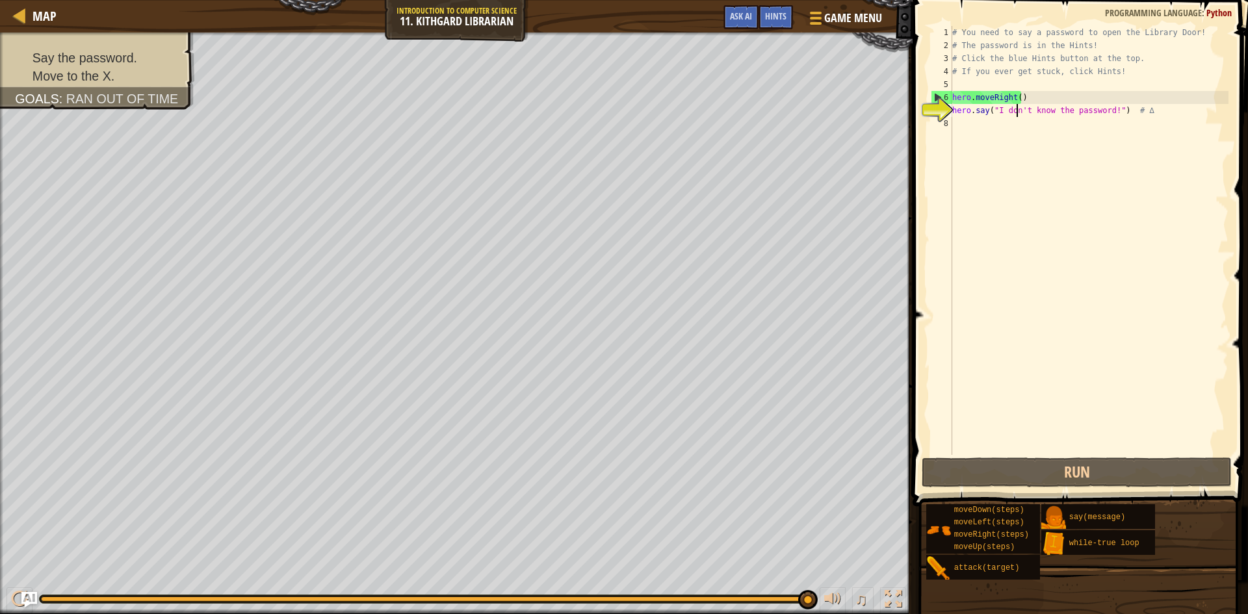
click at [1130, 107] on div "# You need to say a password to open the Library Door! # The password is in the…" at bounding box center [1089, 253] width 279 height 455
click at [1063, 183] on div "# You need to say a password to open the Library Door! # The password is in the…" at bounding box center [1089, 253] width 279 height 455
click at [1052, 137] on div "# You need to say a password to open the Library Door! # The password is in the…" at bounding box center [1089, 253] width 279 height 455
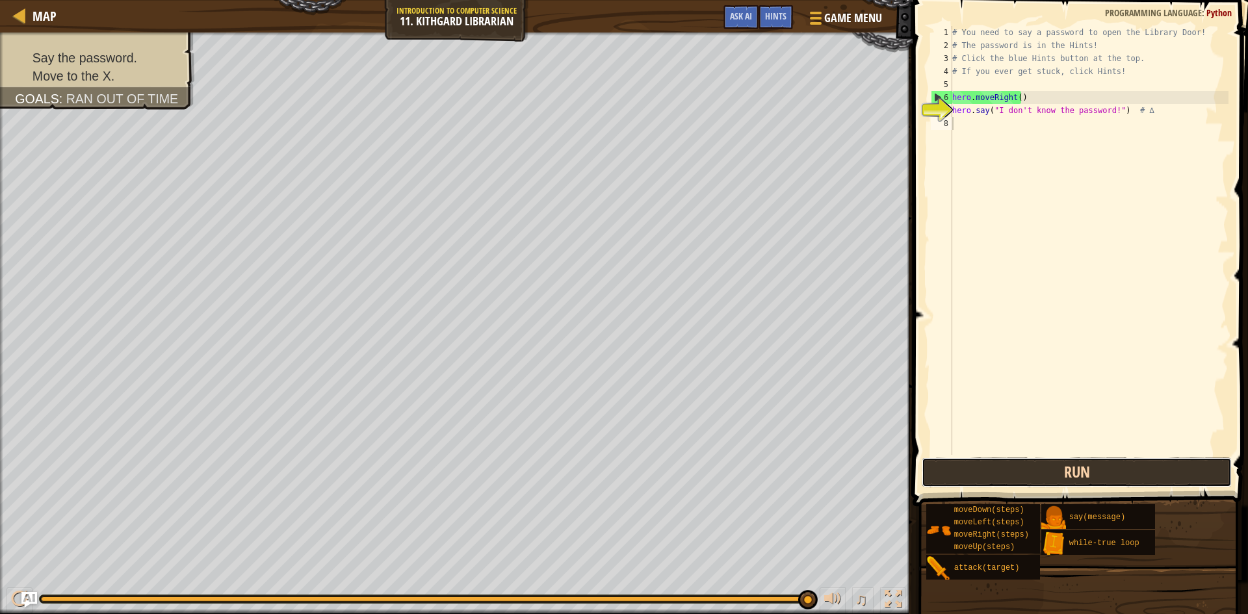
click at [1130, 479] on button "Run" at bounding box center [1077, 473] width 310 height 30
